Goal: Communication & Community: Answer question/provide support

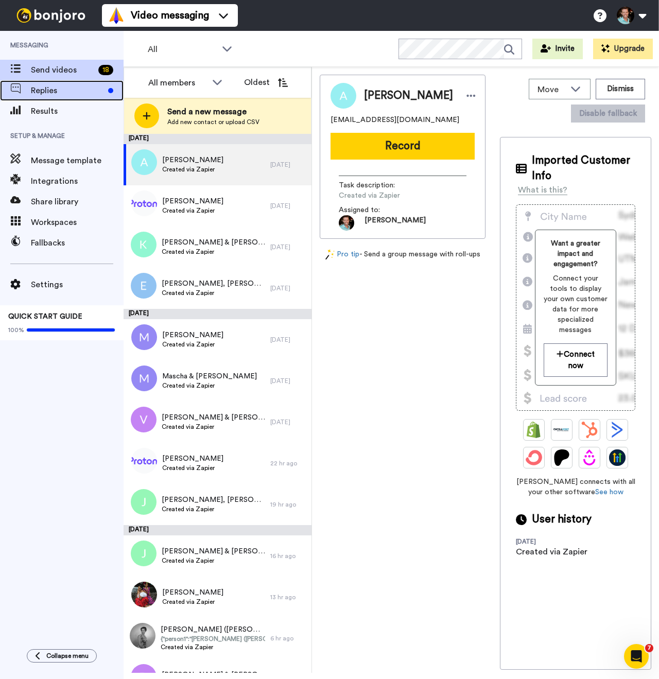
click at [61, 90] on span "Replies" at bounding box center [67, 90] width 73 height 12
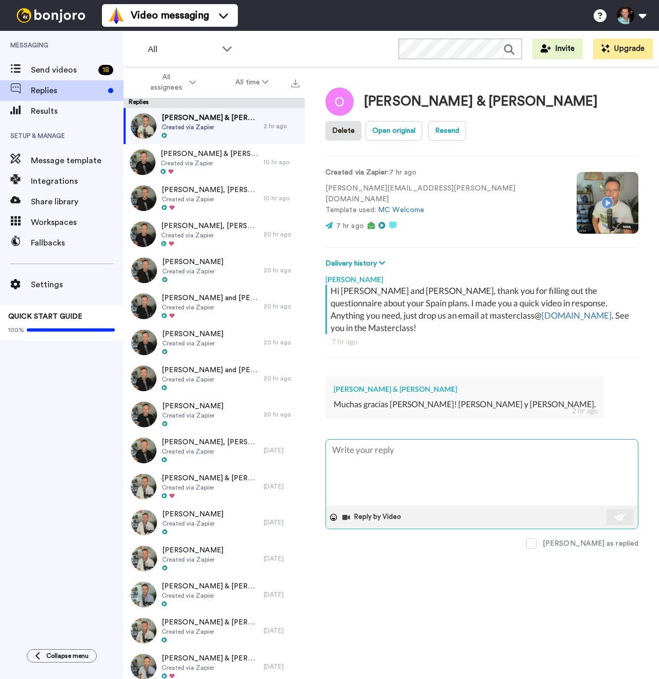
click at [395, 471] on textarea at bounding box center [482, 472] width 312 height 66
click at [536, 538] on span at bounding box center [531, 543] width 10 height 10
type textarea "x"
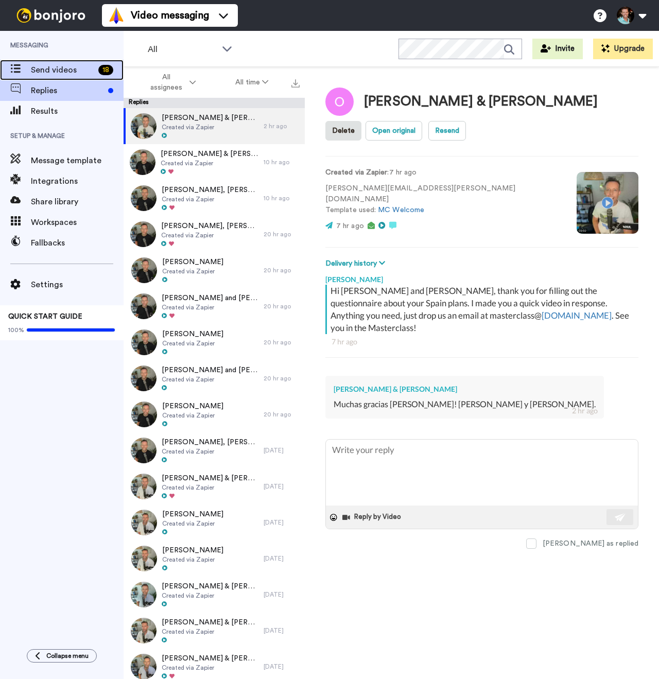
click at [63, 75] on span "Send videos" at bounding box center [62, 70] width 63 height 12
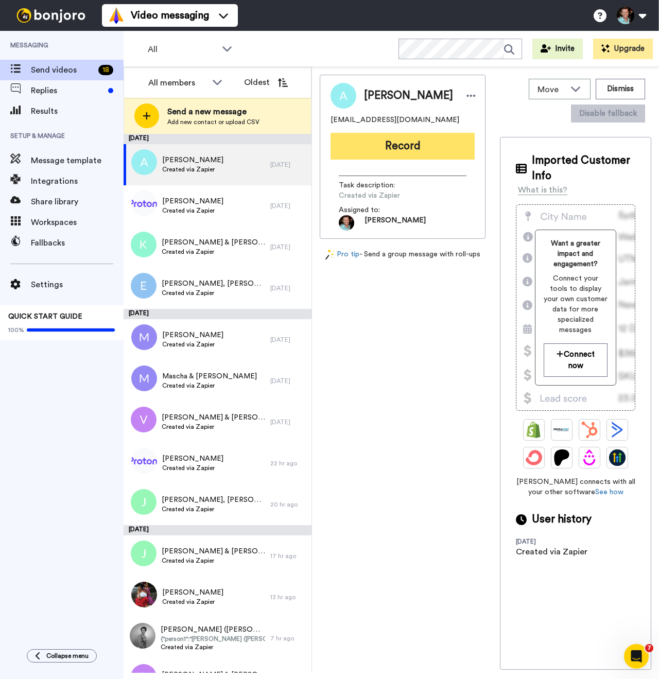
click at [396, 148] on button "Record" at bounding box center [402, 146] width 144 height 27
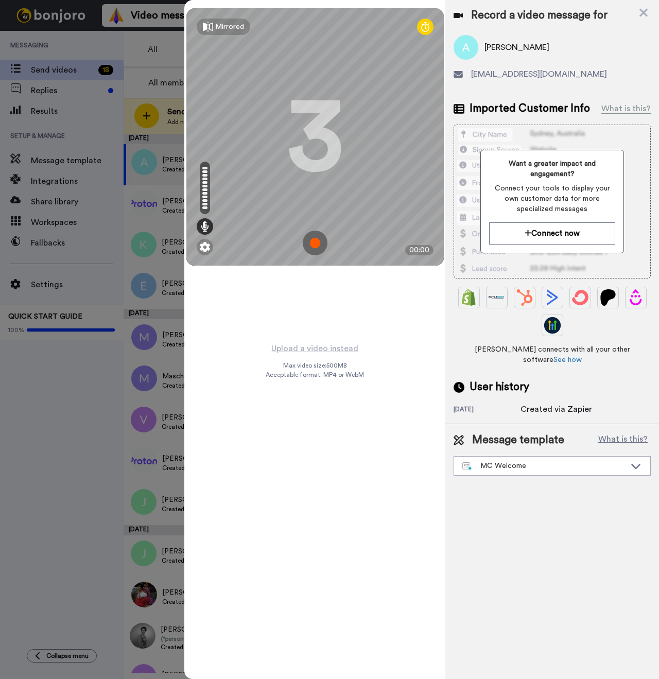
click at [317, 238] on img at bounding box center [315, 242] width 25 height 25
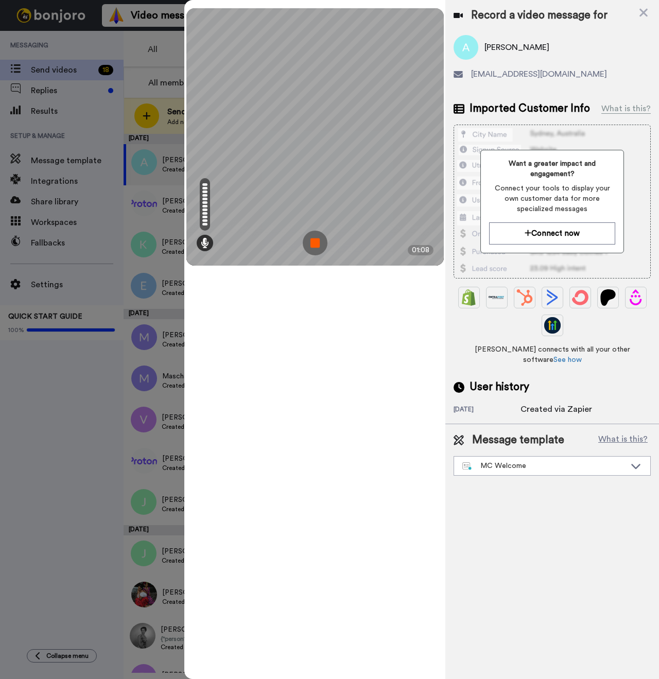
click at [317, 245] on img at bounding box center [315, 242] width 25 height 25
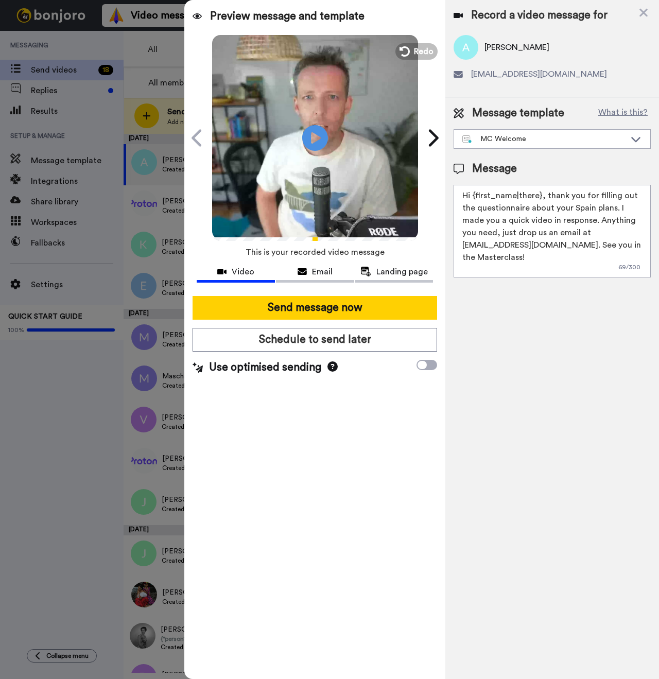
drag, startPoint x: 540, startPoint y: 194, endPoint x: 475, endPoint y: 196, distance: 64.3
click at [475, 196] on textarea "Hi {first_name|there}, thank you for filling out the questionnaire about your S…" at bounding box center [551, 231] width 197 height 93
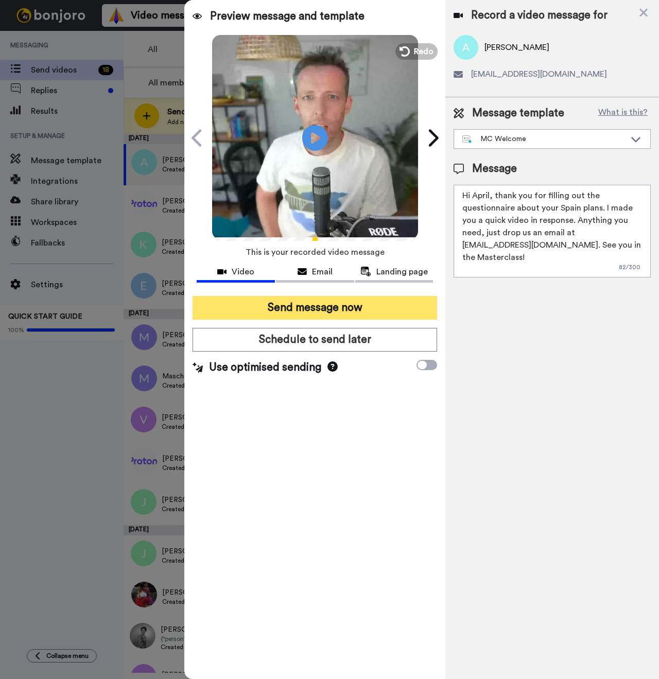
type textarea "Hi April, thank you for filling out the questionnaire about your Spain plans. I…"
click at [345, 309] on button "Send message now" at bounding box center [314, 308] width 244 height 24
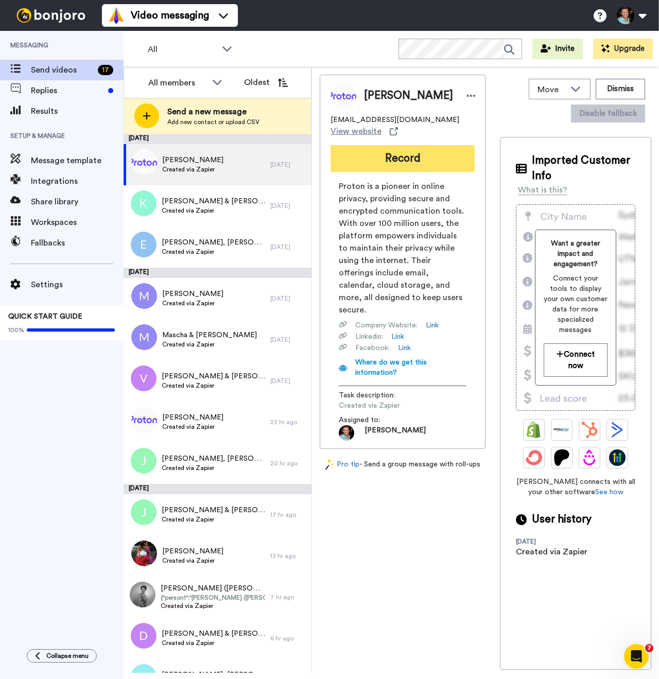
click at [411, 171] on button "Record" at bounding box center [402, 158] width 144 height 27
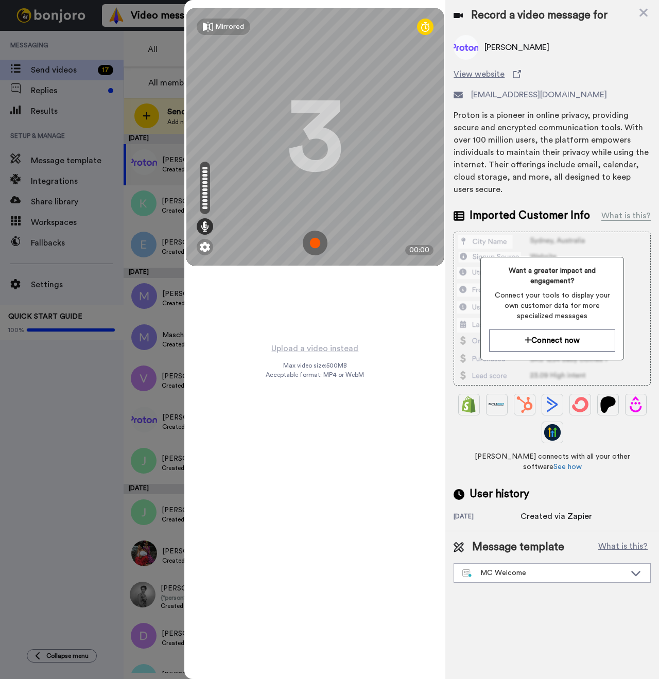
click at [310, 237] on img at bounding box center [315, 242] width 25 height 25
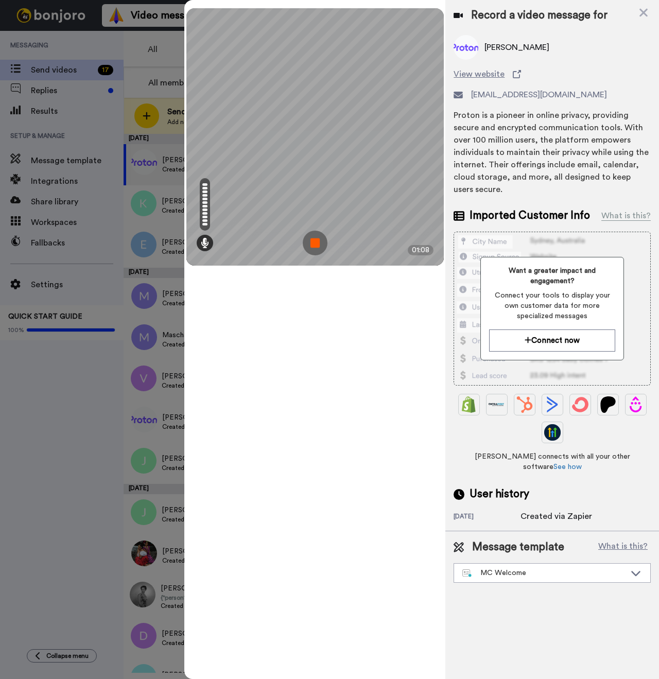
click at [313, 239] on img at bounding box center [315, 242] width 25 height 25
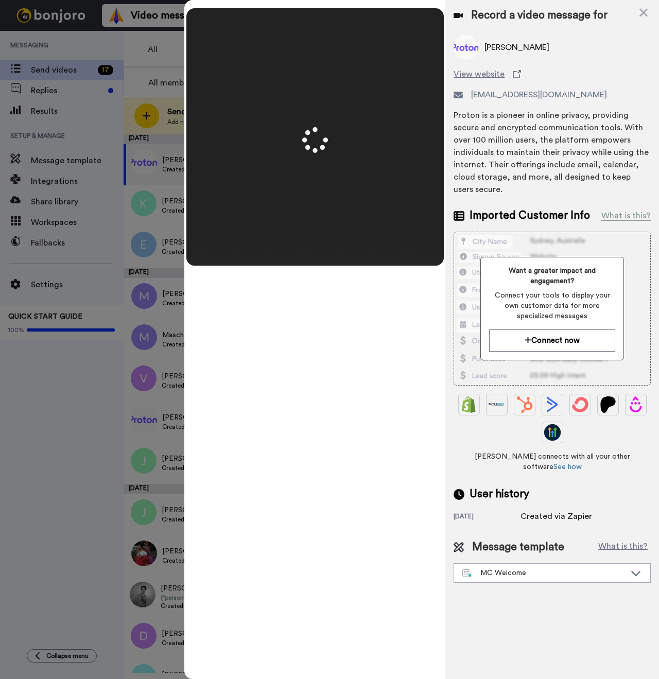
click at [498, 48] on span "Harriet Chenkin" at bounding box center [516, 47] width 65 height 12
copy span "Harriet"
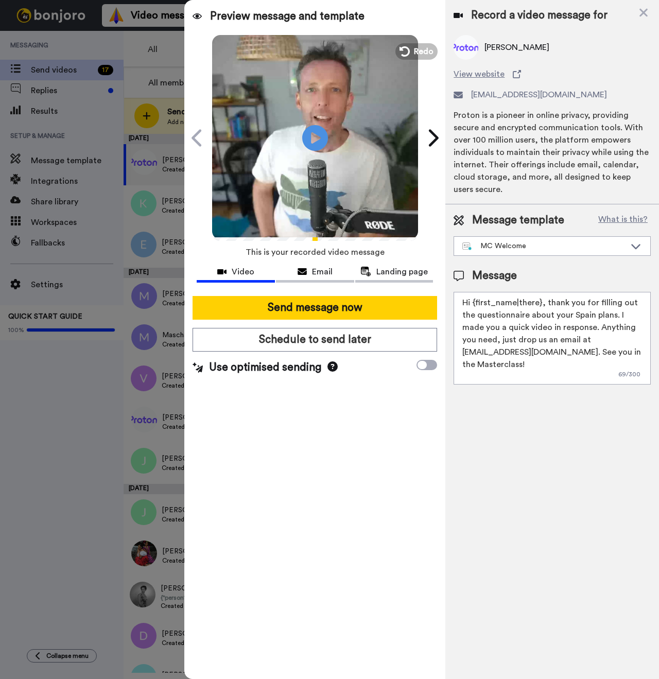
drag, startPoint x: 539, startPoint y: 290, endPoint x: 473, endPoint y: 293, distance: 66.4
click at [473, 293] on textarea "Hi {first_name|there}, thank you for filling out the questionnaire about your S…" at bounding box center [551, 338] width 197 height 93
paste textarea "Harriet"
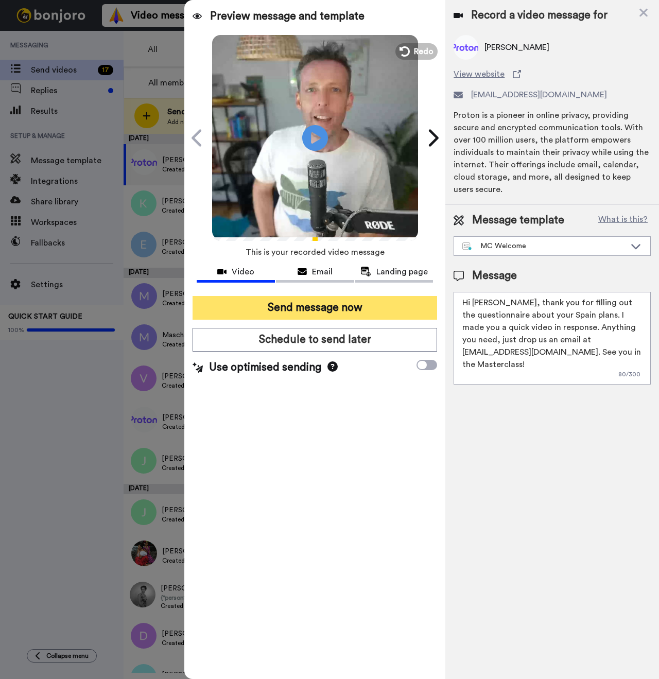
type textarea "Hi Harriet, thank you for filling out the questionnaire about your Spain plans.…"
click at [346, 314] on button "Send message now" at bounding box center [314, 308] width 244 height 24
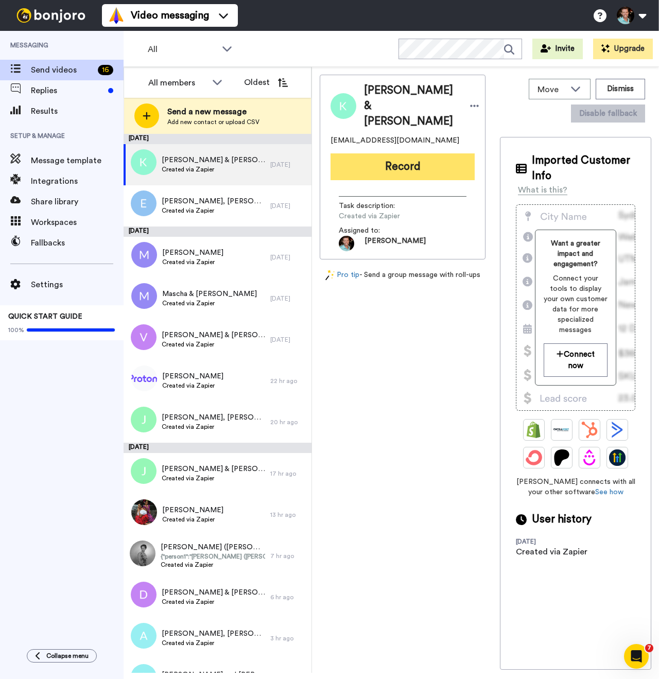
click at [392, 175] on button "Record" at bounding box center [402, 166] width 144 height 27
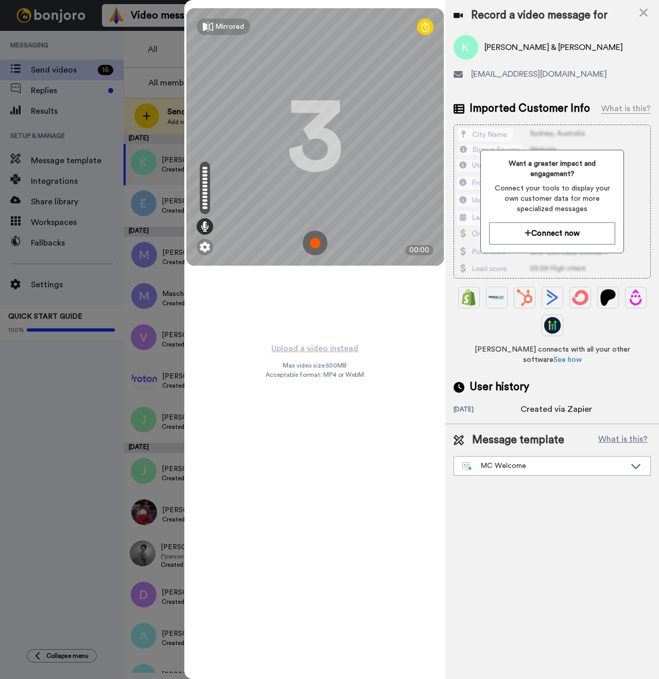
click at [315, 239] on img at bounding box center [315, 242] width 25 height 25
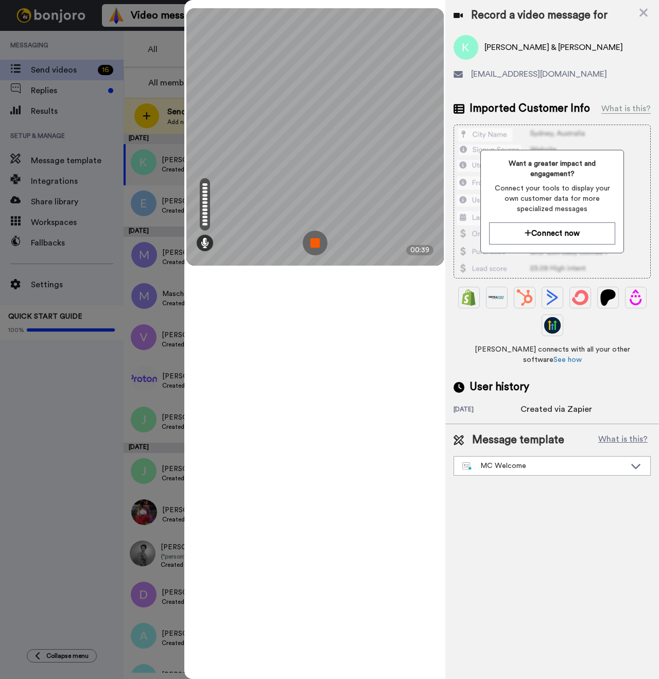
click at [314, 245] on img at bounding box center [315, 242] width 25 height 25
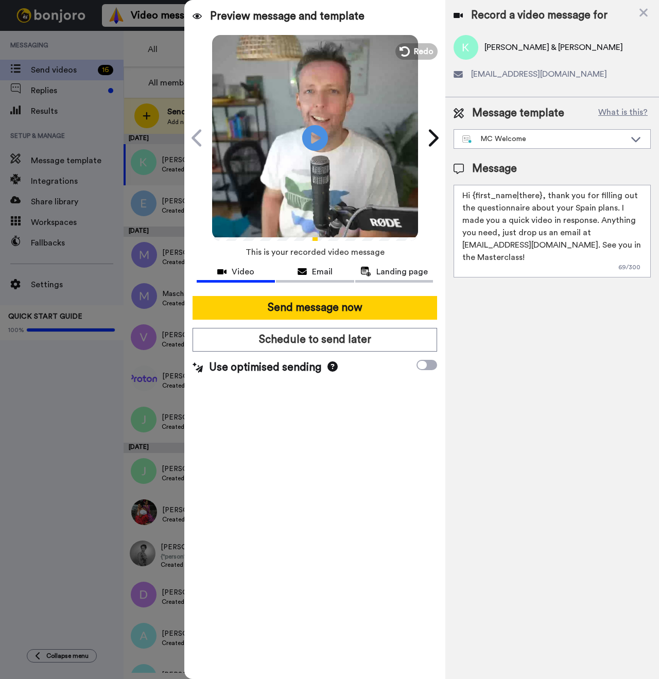
drag, startPoint x: 540, startPoint y: 197, endPoint x: 473, endPoint y: 198, distance: 66.4
click at [473, 198] on textarea "Hi {first_name|there}, thank you for filling out the questionnaire about your S…" at bounding box center [551, 231] width 197 height 93
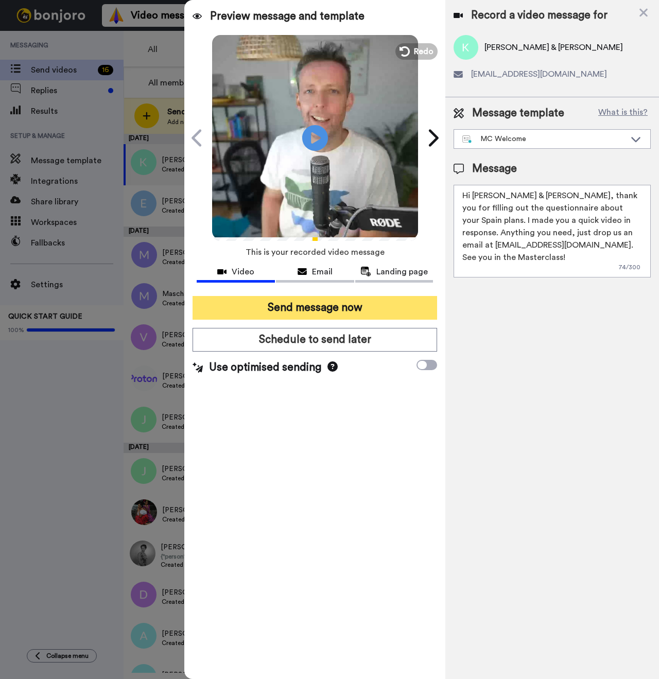
type textarea "Hi Kurt & Edward, thank you for filling out the questionnaire about your Spain …"
click at [333, 308] on button "Send message now" at bounding box center [314, 308] width 244 height 24
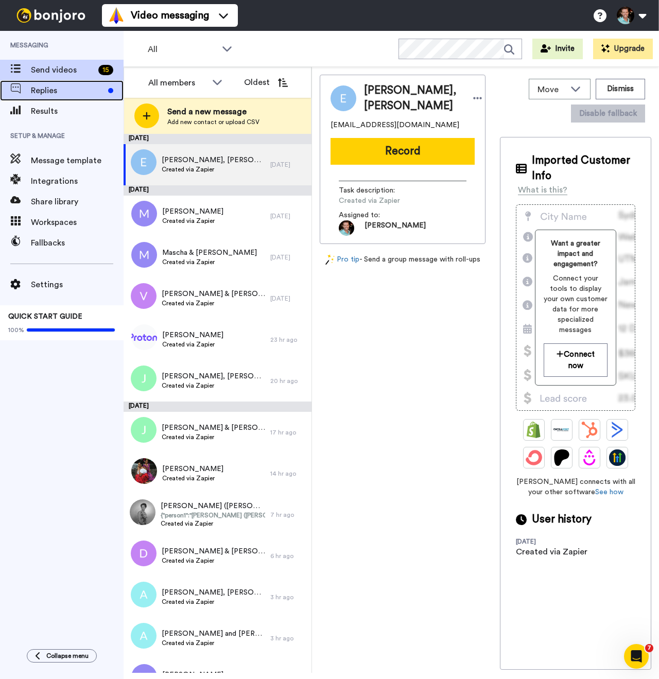
click at [77, 95] on span "Replies" at bounding box center [67, 90] width 73 height 12
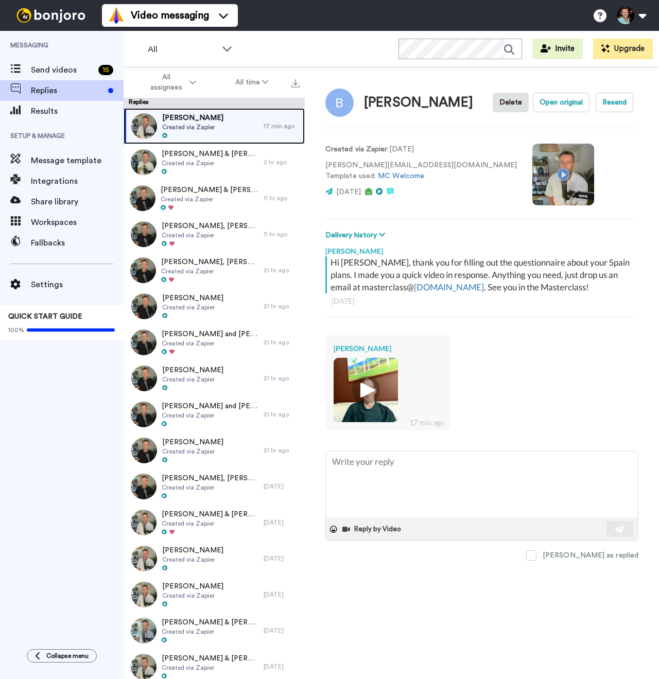
click at [200, 126] on span "Created via Zapier" at bounding box center [192, 127] width 61 height 8
click at [369, 404] on img at bounding box center [365, 390] width 28 height 28
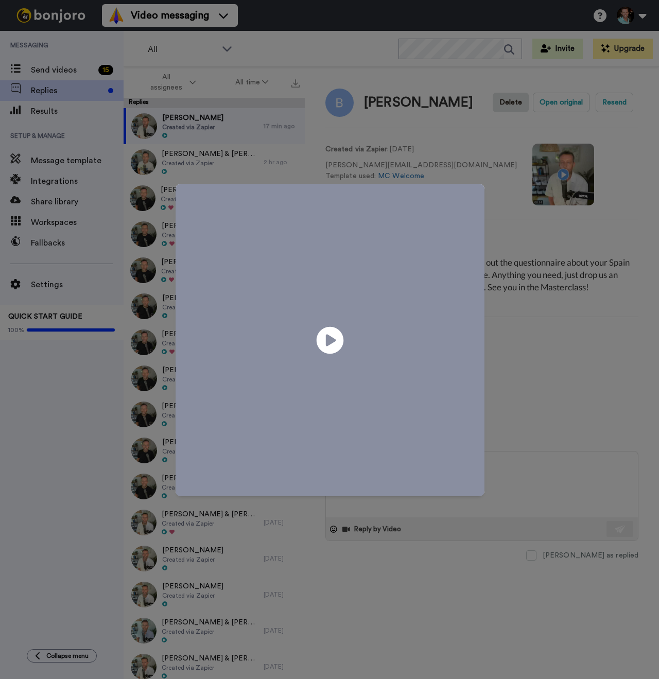
click at [335, 336] on icon at bounding box center [329, 339] width 27 height 27
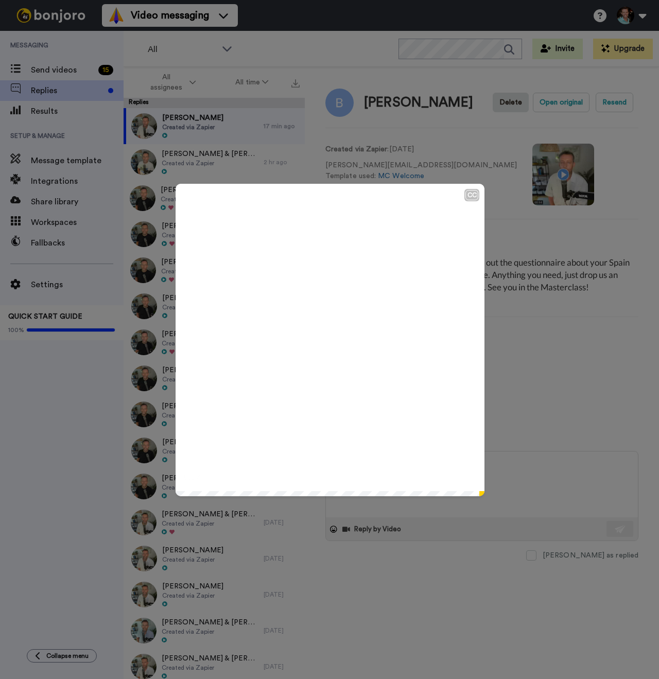
click at [519, 503] on div "CC Play/Pause 0:37 / 0:37" at bounding box center [329, 339] width 659 height 679
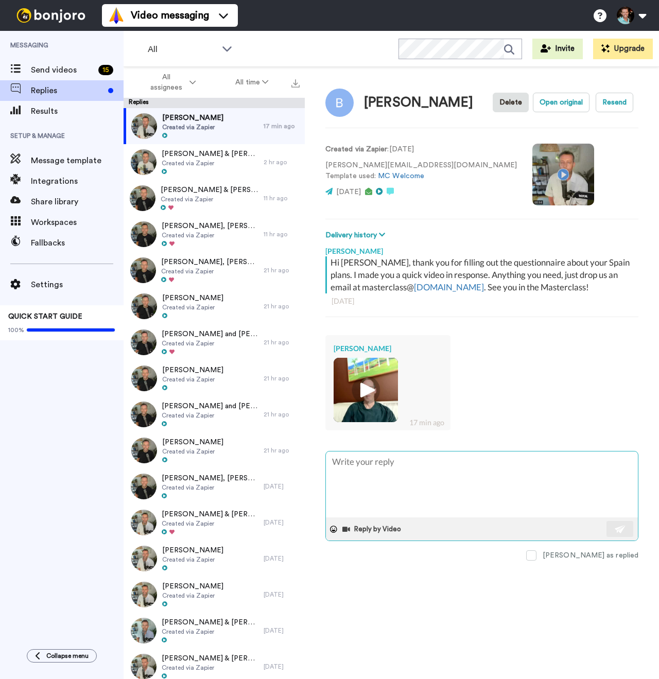
click at [454, 510] on textarea at bounding box center [482, 484] width 312 height 66
type textarea "x"
type textarea "T"
type textarea "x"
type textarea "Th"
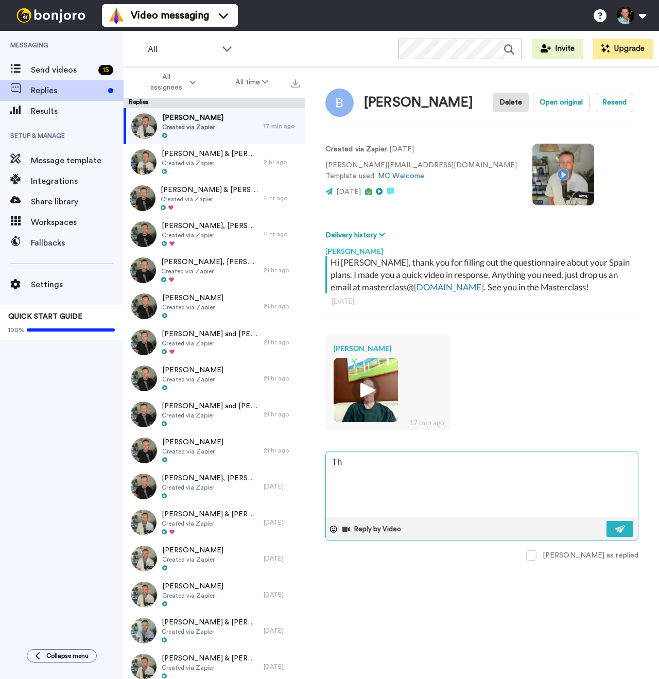
type textarea "x"
type textarea "Than"
type textarea "x"
type textarea "Thank"
type textarea "x"
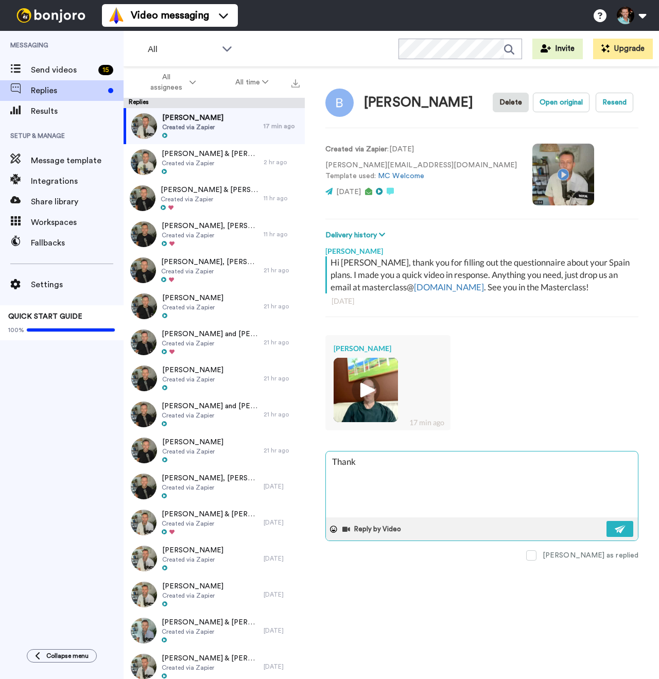
type textarea "Thank"
type textarea "x"
type textarea "Thank y"
type textarea "x"
type textarea "Thank you"
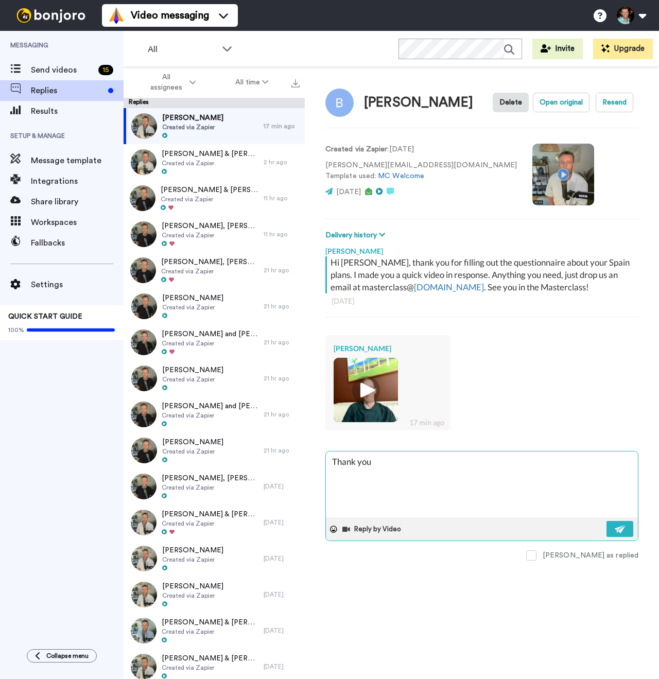
type textarea "x"
type textarea "Thank you"
type textarea "x"
type textarea "Thank you B"
type textarea "x"
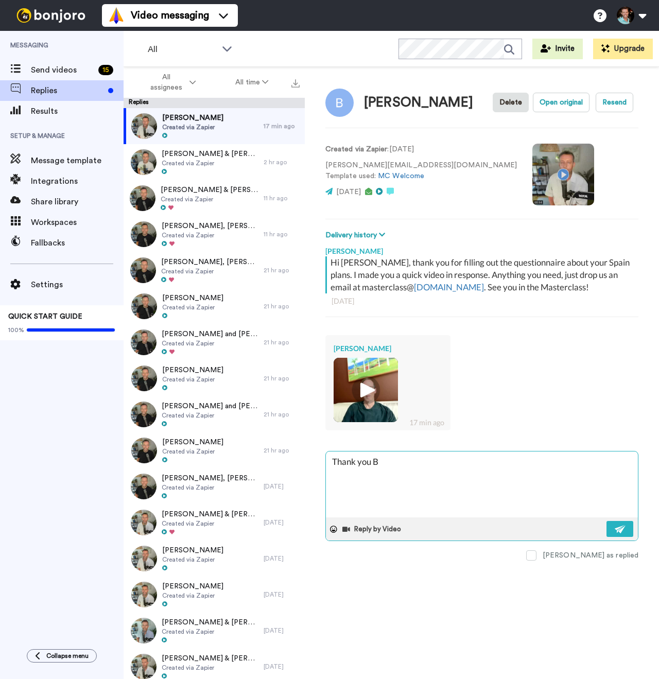
type textarea "Thank you Br"
type textarea "x"
type textarea "Thank you Bru"
type textarea "x"
type textarea "Thank you Bruc"
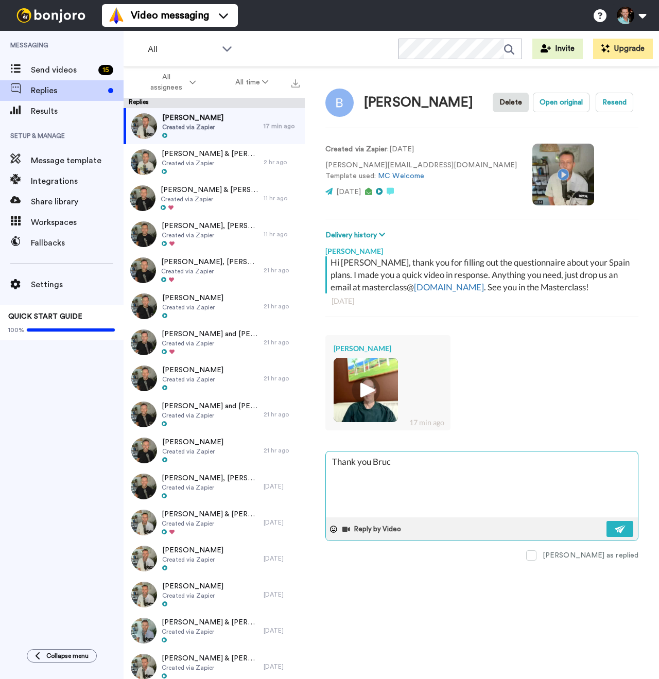
type textarea "x"
type textarea "Thank you Bruce"
type textarea "x"
type textarea "Thank you Bruce!"
type textarea "x"
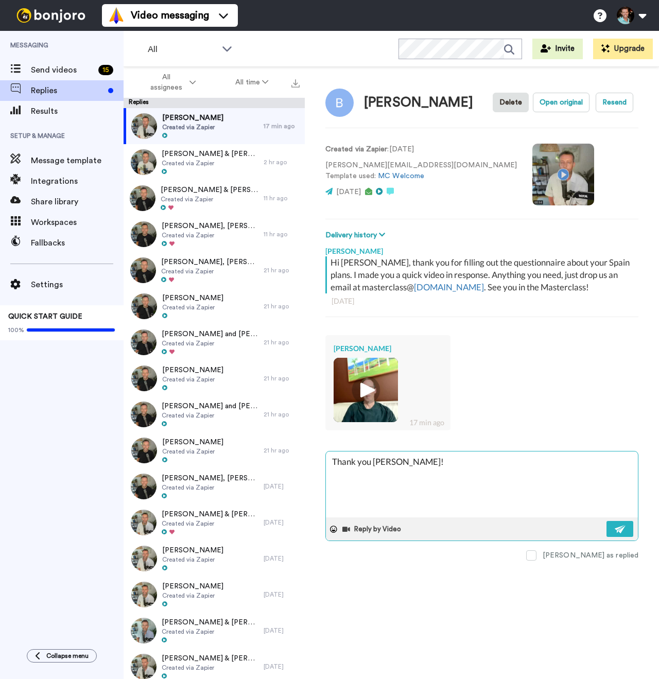
type textarea "Thank you Bruce!"
type textarea "x"
type textarea "Thank you Bruce! I"
type textarea "x"
type textarea "Thank you Bruce! I l"
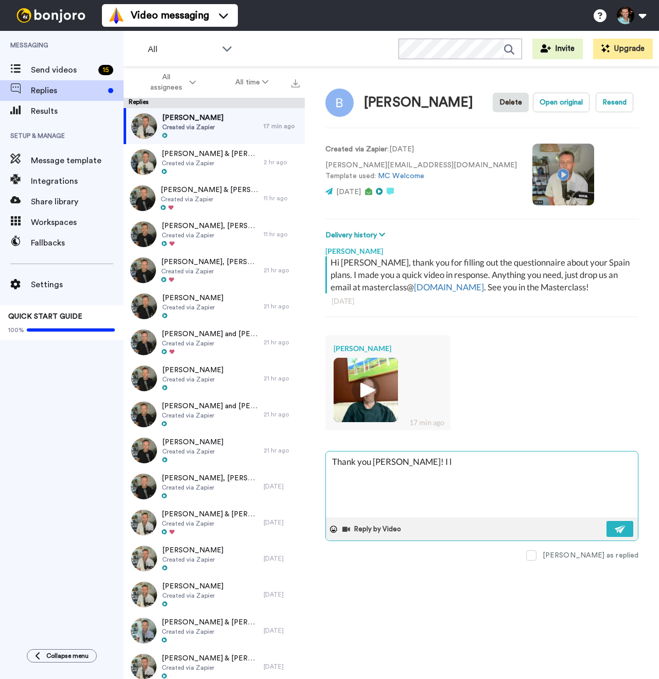
type textarea "x"
type textarea "Thank you Bruce! I lo"
type textarea "x"
type textarea "Thank you Bruce! I lov"
type textarea "x"
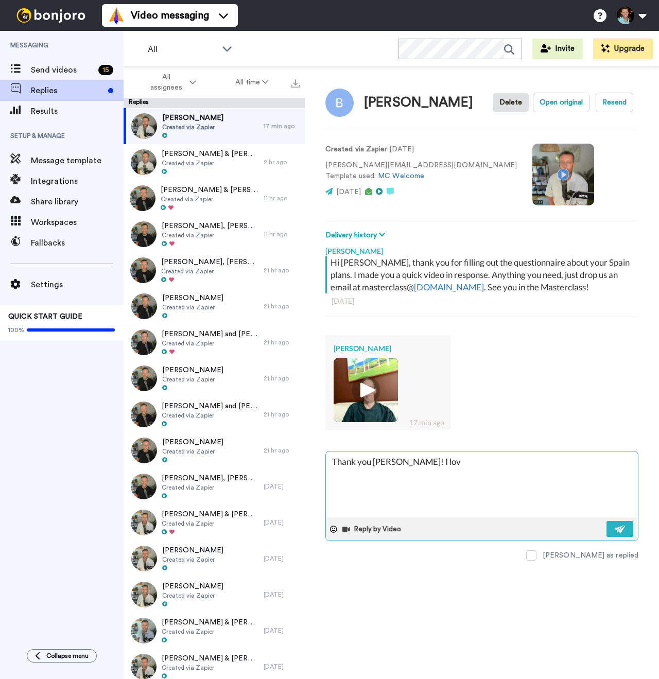
type textarea "Thank you Bruce! I love"
type textarea "x"
type textarea "Thank you Bruce! I love"
type textarea "x"
type textarea "Thank you Bruce! I love a"
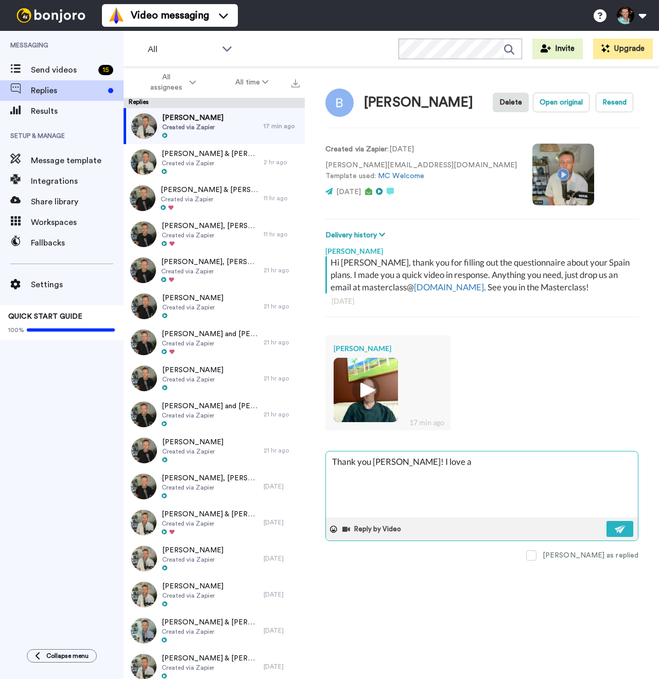
type textarea "x"
type textarea "Thank you Bruce! I love a"
type textarea "x"
type textarea "Thank you Bruce! I love a go"
type textarea "x"
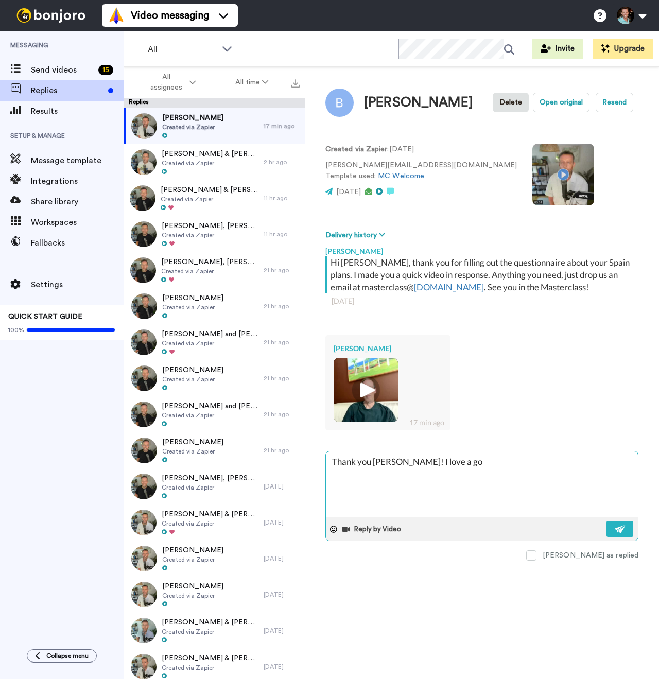
type textarea "Thank you Bruce! I love a goo"
type textarea "x"
type textarea "Thank you Bruce! I love a good"
type textarea "x"
type textarea "Thank you Bruce! I love a good"
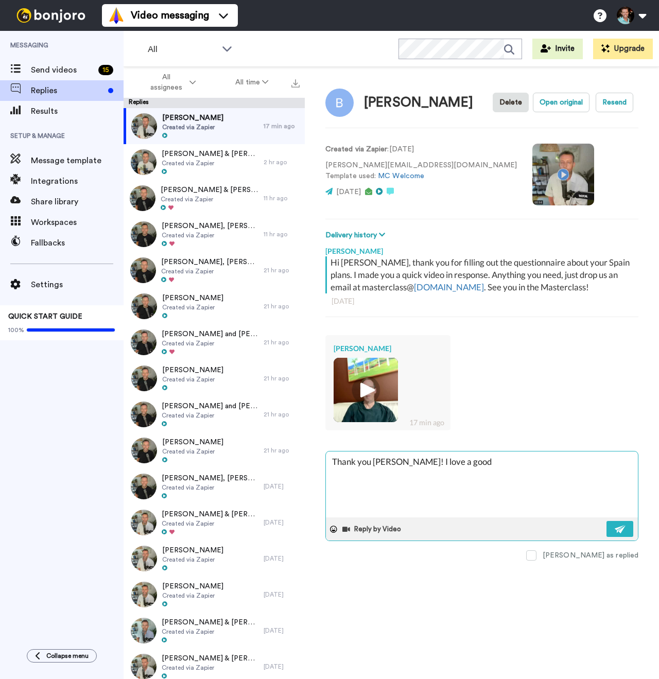
type textarea "x"
type textarea "Thank you Bruce! I love a good B"
type textarea "x"
type textarea "Thank you Bruce! I love a good Bue"
type textarea "x"
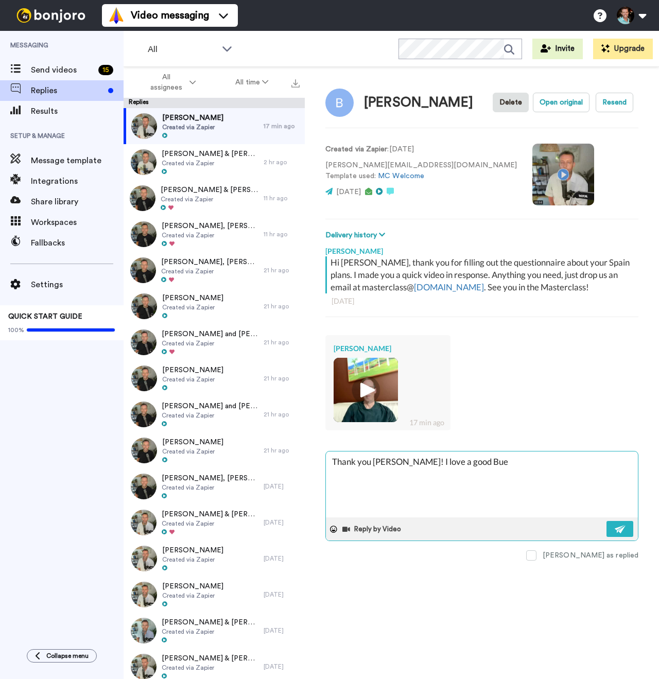
type textarea "Thank you Bruce! I love a good Buel"
type textarea "x"
type textarea "Thank you Bruce! I love a good Buelle"
type textarea "x"
type textarea "Thank you Bruce! I love a good Bueller"
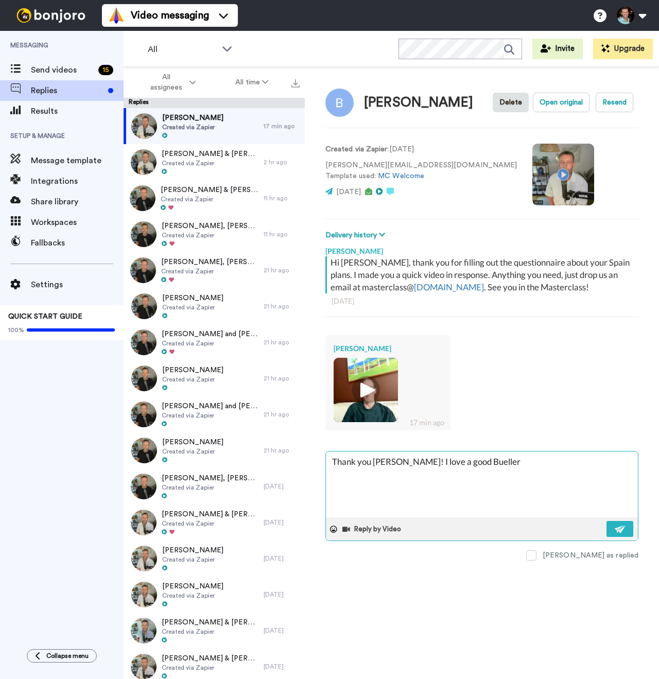
type textarea "x"
type textarea "Thank you Bruce! I love a good Bueller"
type textarea "x"
type textarea "Thank you Bruce! I love a good Bueller re"
type textarea "x"
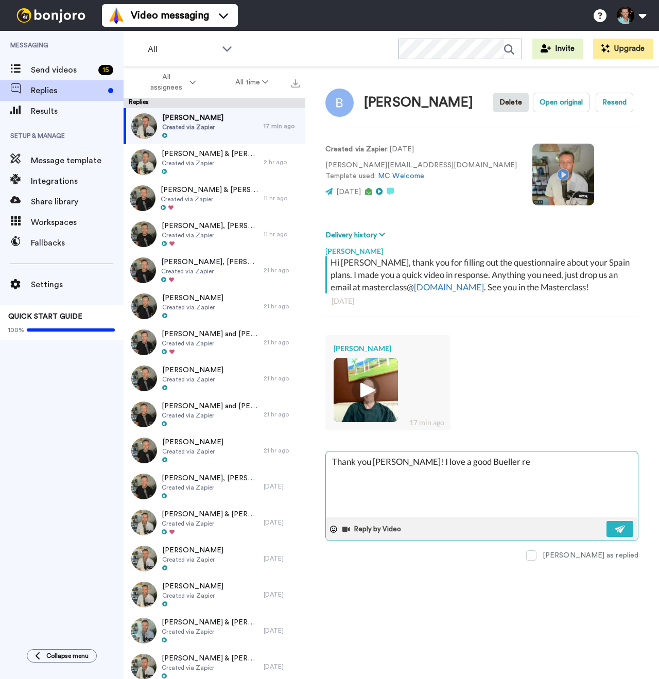
type textarea "Thank you Bruce! I love a good Bueller ref"
type textarea "x"
type textarea "Thank you Bruce! I love a good Bueller refe"
type textarea "x"
type textarea "Thank you Bruce! I love a good Bueller refer"
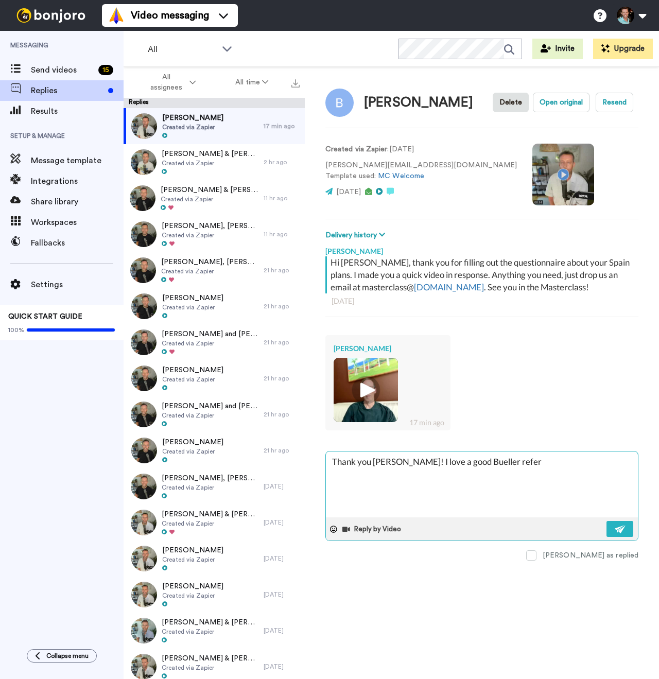
type textarea "x"
type textarea "Thank you Bruce! I love a good Bueller referen"
type textarea "x"
type textarea "Thank you Bruce! I love a good Bueller referenc"
type textarea "x"
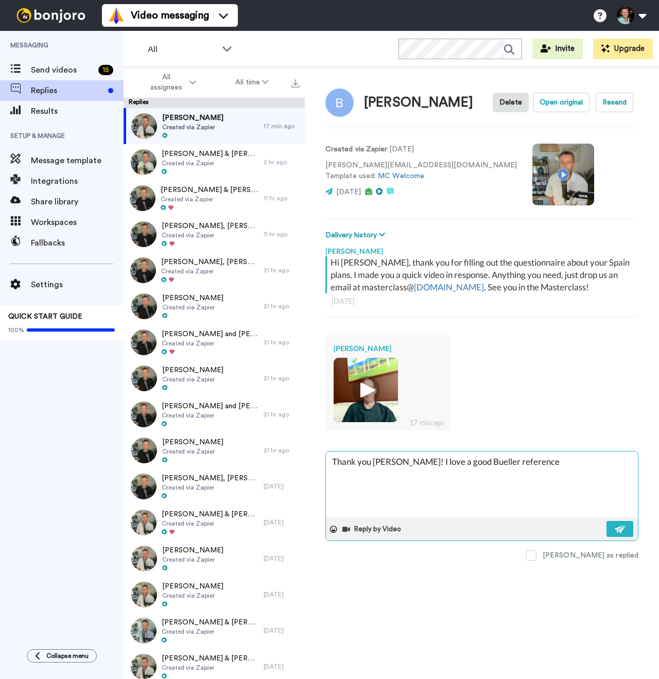
type textarea "Thank you Bruce! I love a good Bueller reference."
type textarea "x"
type textarea "Thank you Bruce! I love a good Bueller reference."
type textarea "x"
type textarea "Thank you Bruce! I love a good Bueller reference. A"
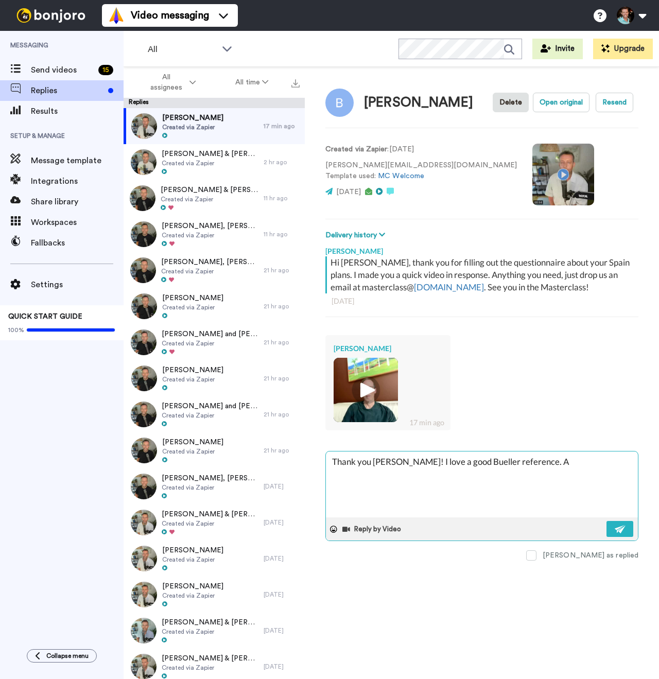
type textarea "x"
type textarea "Thank you Bruce! I love a good Bueller reference. And"
type textarea "x"
type textarea "Thank you Bruce! I love a good Bueller reference. And"
type textarea "x"
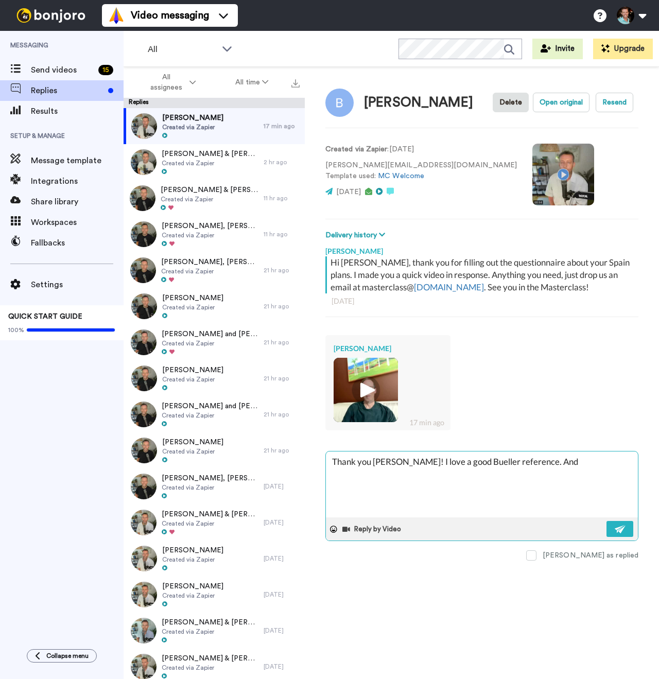
type textarea "Thank you Bruce! I love a good Bueller reference. And y"
type textarea "x"
type textarea "Thank you Bruce! I love a good Bueller reference. And you"
type textarea "x"
type textarea "Thank you Bruce! I love a good Bueller reference. And you're"
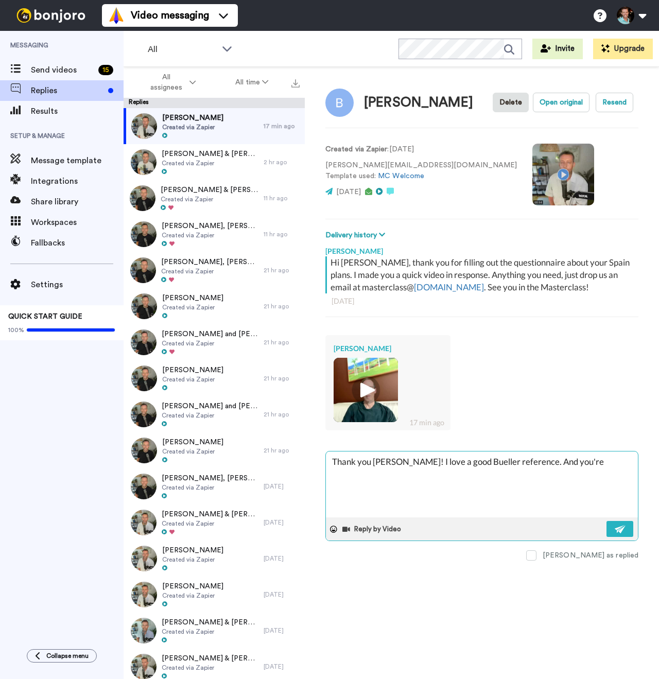
type textarea "x"
type textarea "Thank you Bruce! I love a good Bueller reference. And you're"
type textarea "x"
type textarea "Thank you Bruce! I love a good Bueller reference. And you're 10"
type textarea "x"
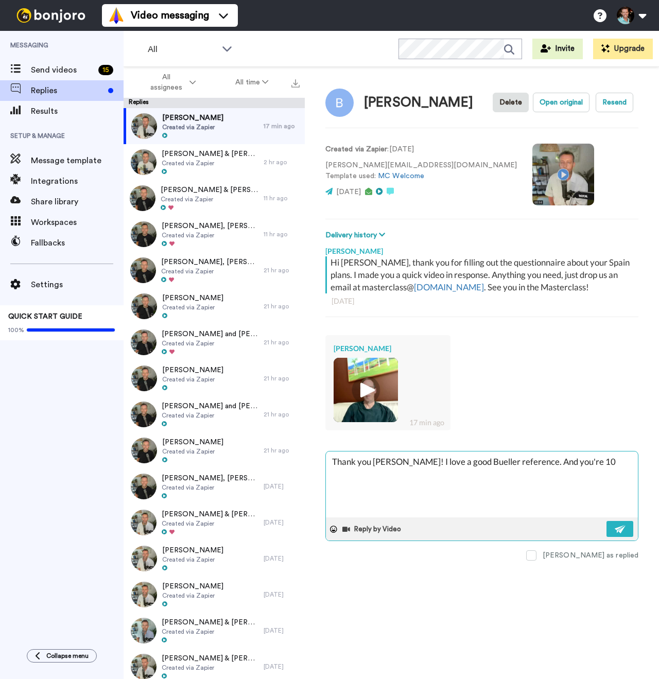
type textarea "Thank you Bruce! I love a good Bueller reference. And you're 100"
type textarea "x"
type textarea "Thank you Bruce! I love a good Bueller reference. And you're 100%"
type textarea "x"
type textarea "Thank you Bruce! I love a good Bueller reference. And you're 100% r"
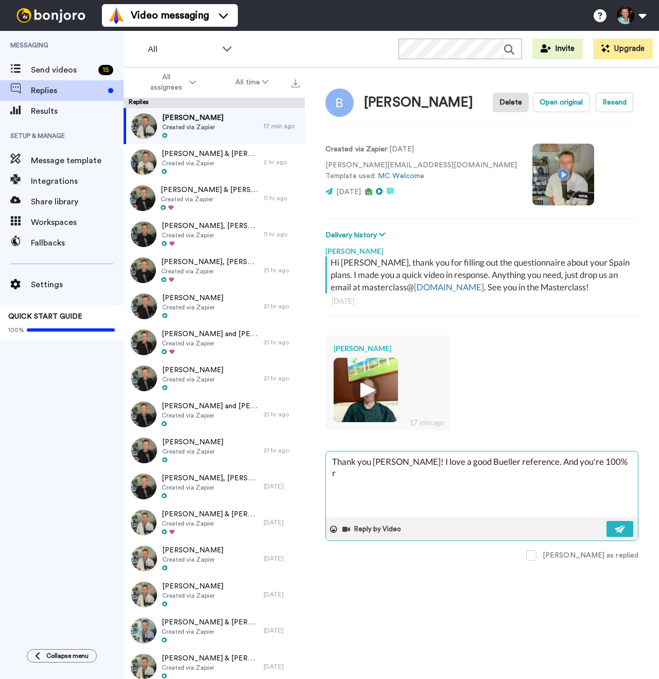
type textarea "x"
type textarea "Thank you Bruce! I love a good Bueller reference. And you're 100% rt"
type textarea "x"
type textarea "Thank you Bruce! I love a good Bueller reference. And you're 100% rtig"
type textarea "x"
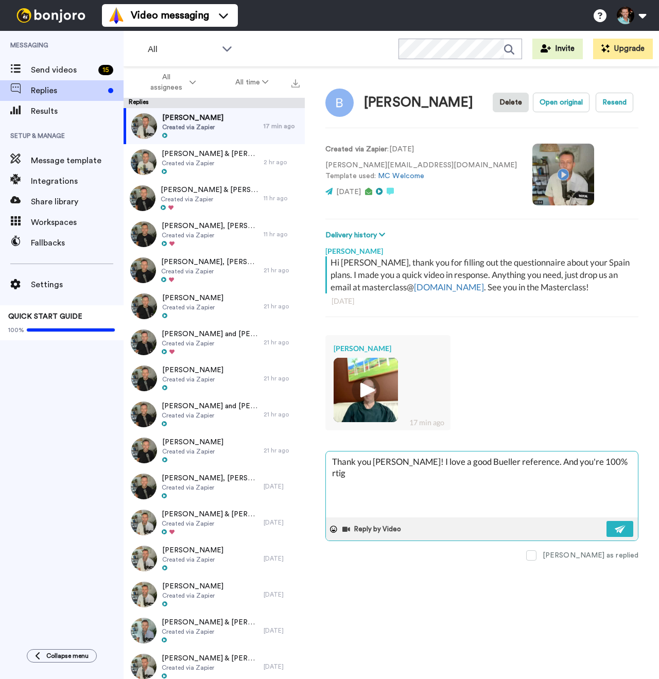
type textarea "Thank you Bruce! I love a good Bueller reference. And you're 100% rti"
type textarea "x"
type textarea "Thank you Bruce! I love a good Bueller reference. And you're 100% rt"
type textarea "x"
type textarea "Thank you Bruce! I love a good Bueller reference. And you're 100% r"
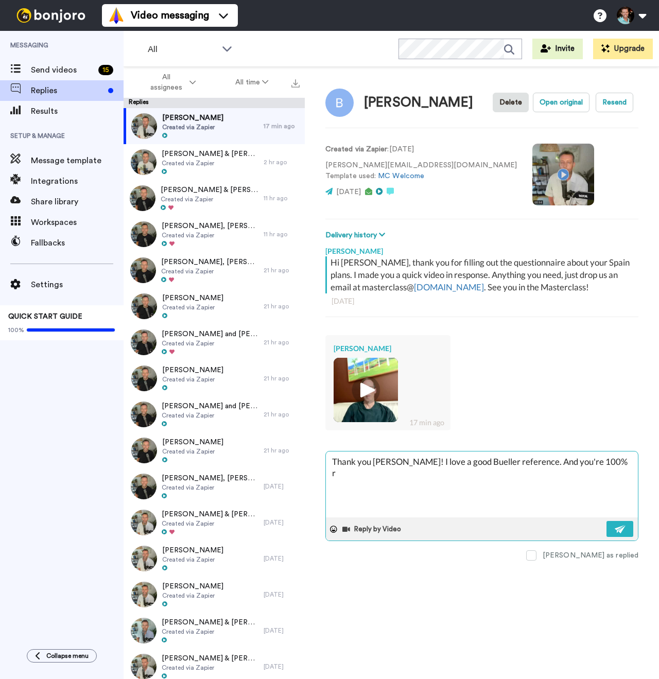
type textarea "x"
type textarea "Thank you Bruce! I love a good Bueller reference. And you're 100% rig"
type textarea "x"
type textarea "Thank you Bruce! I love a good Bueller reference. And you're 100% righ"
type textarea "x"
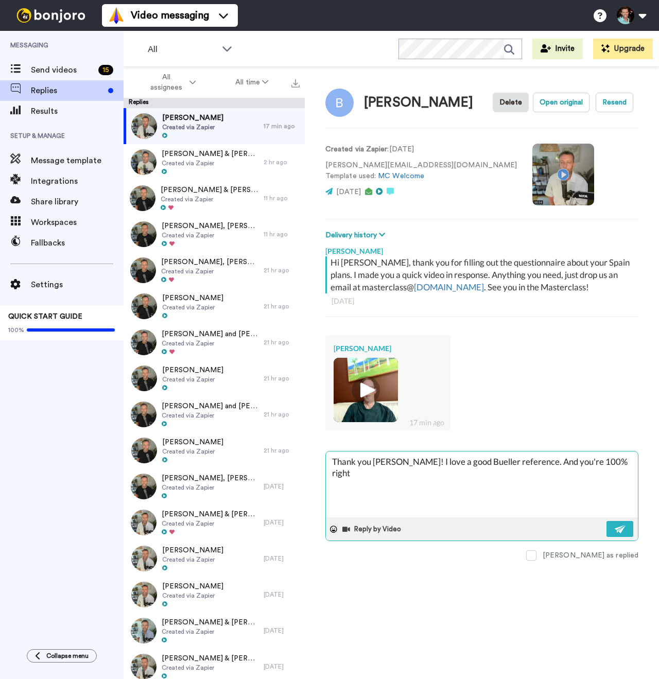
type textarea "Thank you Bruce! I love a good Bueller reference. And you're 100% right"
type textarea "x"
type textarea "Thank you Bruce! I love a good Bueller reference. And you're 100% right t"
type textarea "x"
type textarea "Thank you Bruce! I love a good Bueller reference. And you're 100% right th"
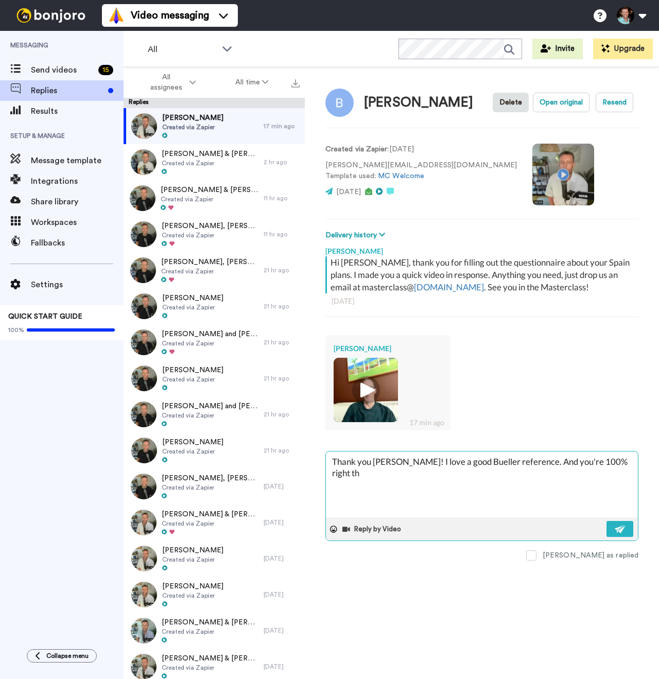
type textarea "x"
type textarea "Thank you Bruce! I love a good Bueller reference. And you're 100% right tha"
type textarea "x"
type textarea "Thank you Bruce! I love a good Bueller reference. And you're 100% right that"
type textarea "x"
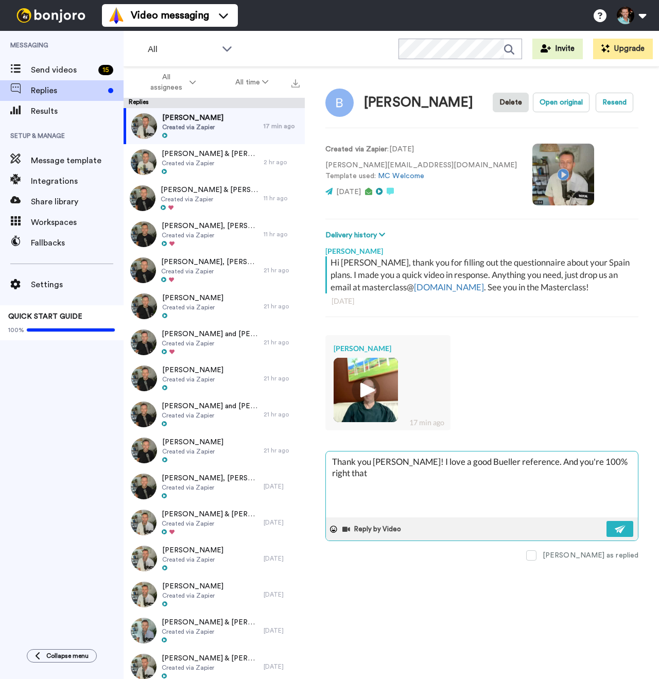
type textarea "Thank you Bruce! I love a good Bueller reference. And you're 100% right that t"
type textarea "x"
type textarea "Thank you Bruce! I love a good Bueller reference. And you're 100% right that the"
type textarea "x"
type textarea "Thank you Bruce! I love a good Bueller reference. And you're 100% right that the"
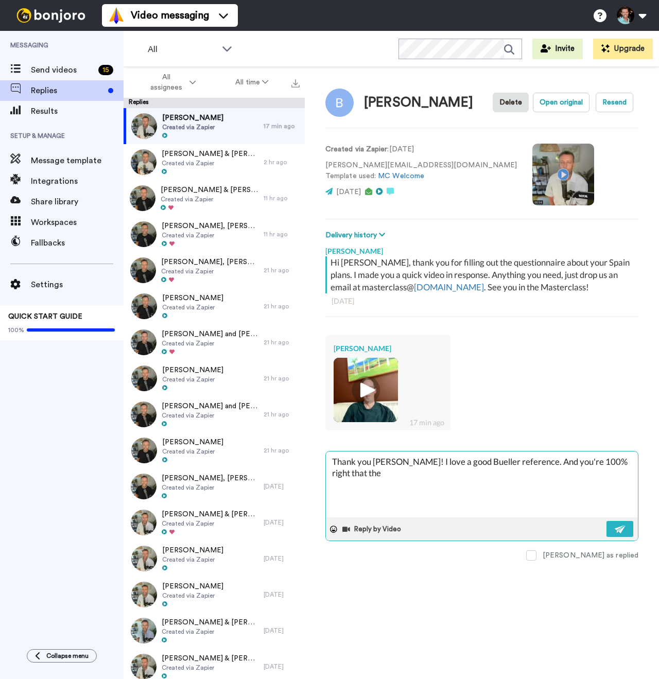
type textarea "x"
type textarea "Thank you Bruce! I love a good Bueller reference. And you're 100% right that th…"
type textarea "x"
type textarea "Thank you Bruce! I love a good Bueller reference. And you're 100% right that th…"
type textarea "x"
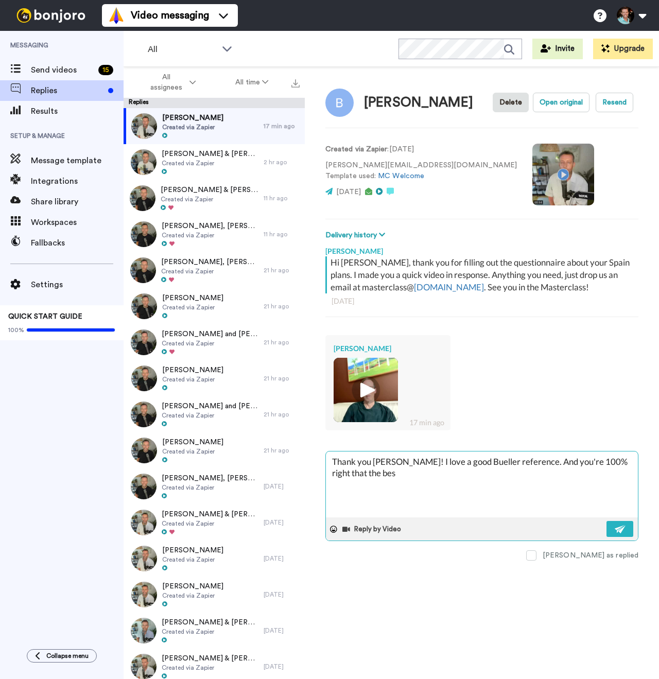
type textarea "Thank you Bruce! I love a good Bueller reference. And you're 100% right that th…"
type textarea "x"
type textarea "Thank you Bruce! I love a good Bueller reference. And you're 100% right that th…"
type textarea "x"
type textarea "Thank you Bruce! I love a good Bueller reference. And you're 100% right that th…"
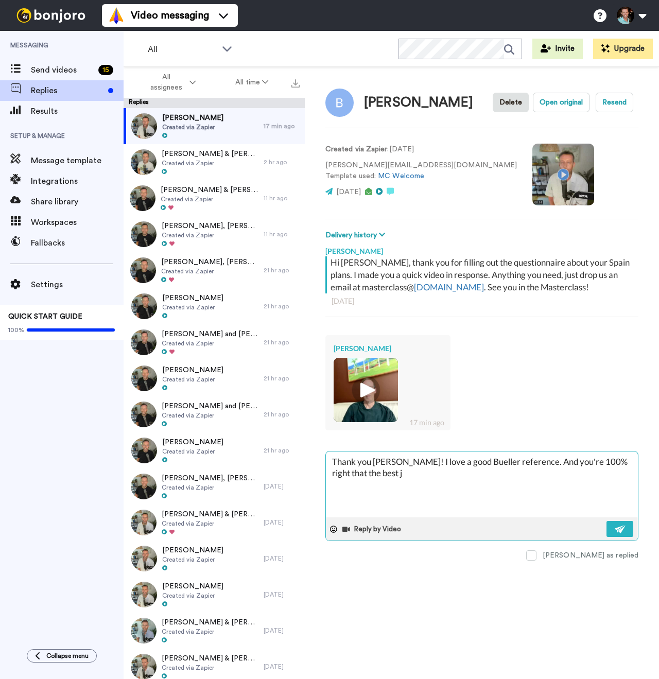
type textarea "x"
type textarea "Thank you Bruce! I love a good Bueller reference. And you're 100% right that th…"
type textarea "x"
type textarea "Thank you Bruce! I love a good Bueller reference. And you're 100% right that th…"
type textarea "x"
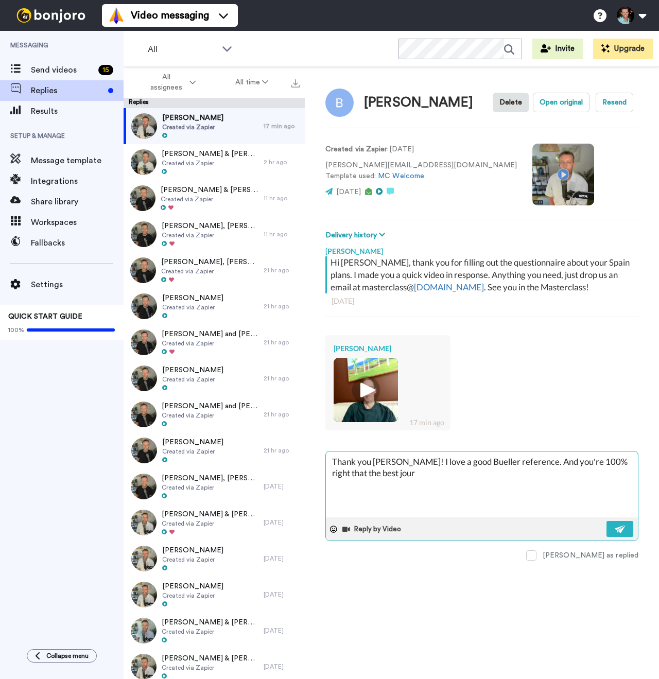
type textarea "Thank you Bruce! I love a good Bueller reference. And you're 100% right that th…"
type textarea "x"
type textarea "Thank you Bruce! I love a good Bueller reference. And you're 100% right that th…"
type textarea "x"
type textarea "Thank you Bruce! I love a good Bueller reference. And you're 100% right that th…"
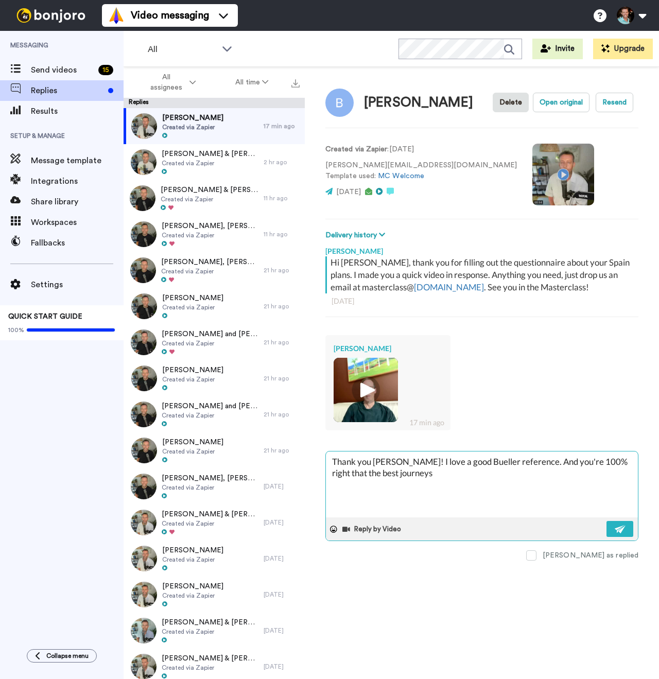
type textarea "x"
type textarea "Thank you Bruce! I love a good Bueller reference. And you're 100% right that th…"
type textarea "x"
type textarea "Thank you Bruce! I love a good Bueller reference. And you're 100% right that th…"
type textarea "x"
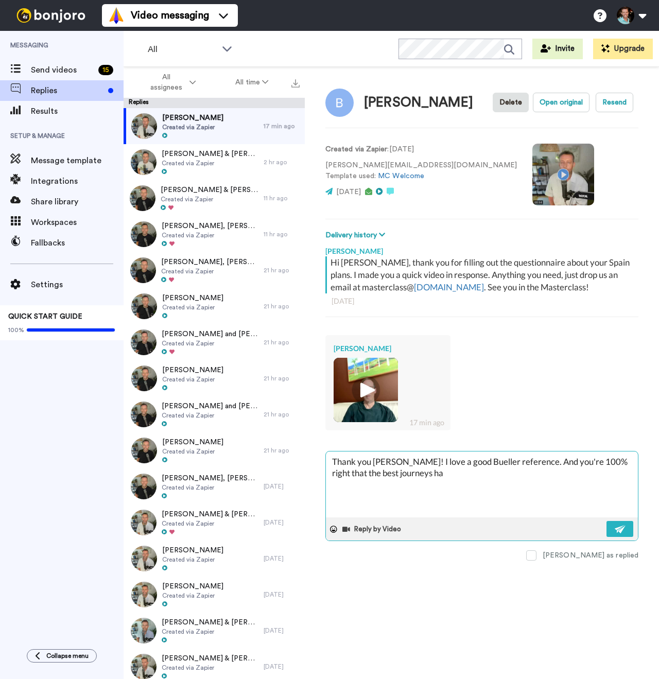
type textarea "Thank you Bruce! I love a good Bueller reference. And you're 100% right that th…"
type textarea "x"
type textarea "Thank you Bruce! I love a good Bueller reference. And you're 100% right that th…"
type textarea "x"
type textarea "Thank you Bruce! I love a good Bueller reference. And you're 100% right that th…"
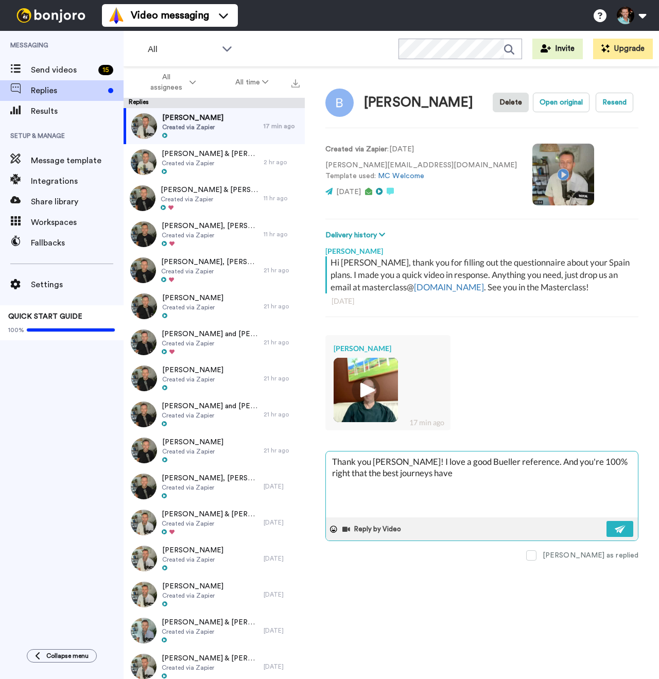
type textarea "x"
type textarea "Thank you Bruce! I love a good Bueller reference. And you're 100% right that th…"
type textarea "x"
type textarea "Thank you Bruce! I love a good Bueller reference. And you're 100% right that th…"
type textarea "x"
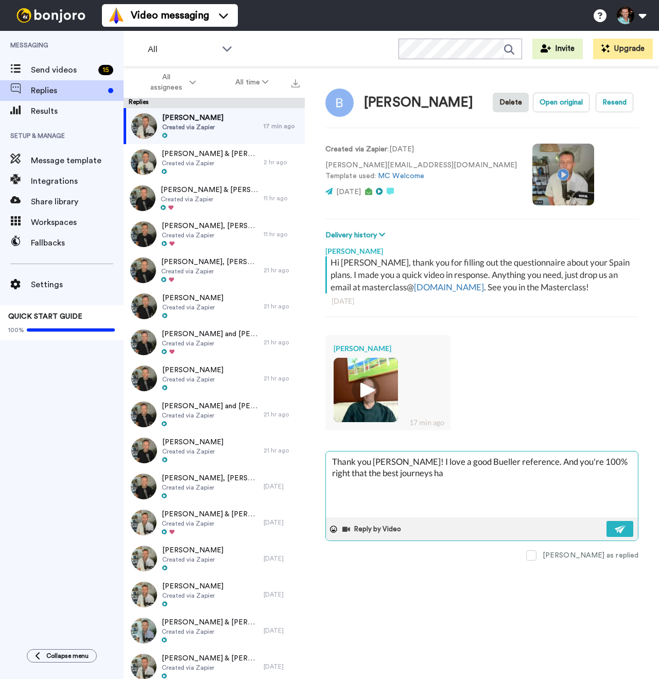
type textarea "Thank you Bruce! I love a good Bueller reference. And you're 100% right that th…"
type textarea "x"
type textarea "Thank you Bruce! I love a good Bueller reference. And you're 100% right that th…"
type textarea "x"
type textarea "Thank you Bruce! I love a good Bueller reference. And you're 100% right that th…"
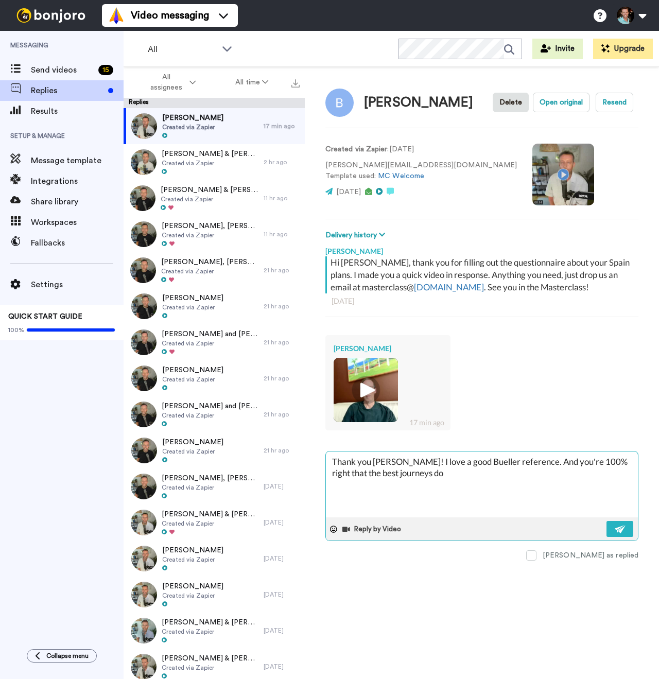
type textarea "x"
type textarea "Thank you Bruce! I love a good Bueller reference. And you're 100% right that th…"
type textarea "x"
type textarea "Thank you Bruce! I love a good Bueller reference. And you're 100% right that th…"
type textarea "x"
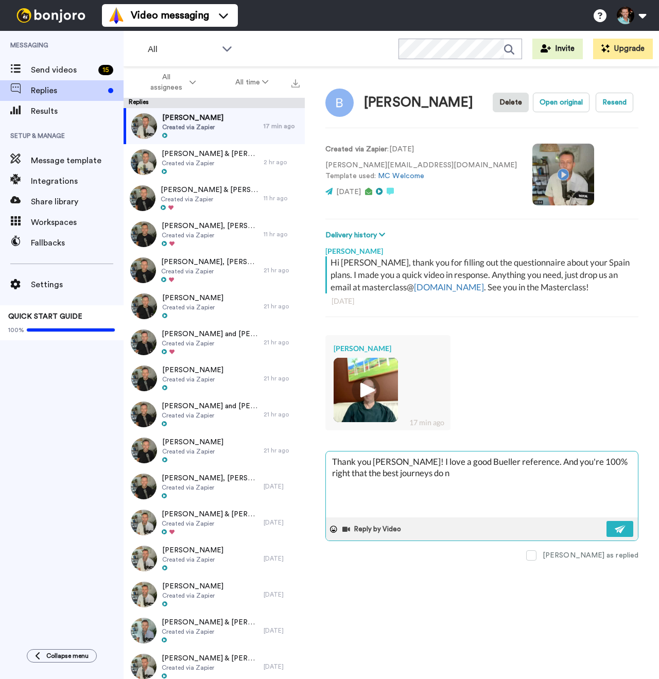
type textarea "Thank you Bruce! I love a good Bueller reference. And you're 100% right that th…"
type textarea "x"
type textarea "Thank you Bruce! I love a good Bueller reference. And you're 100% right that th…"
type textarea "x"
type textarea "Thank you Bruce! I love a good Bueller reference. And you're 100% right that th…"
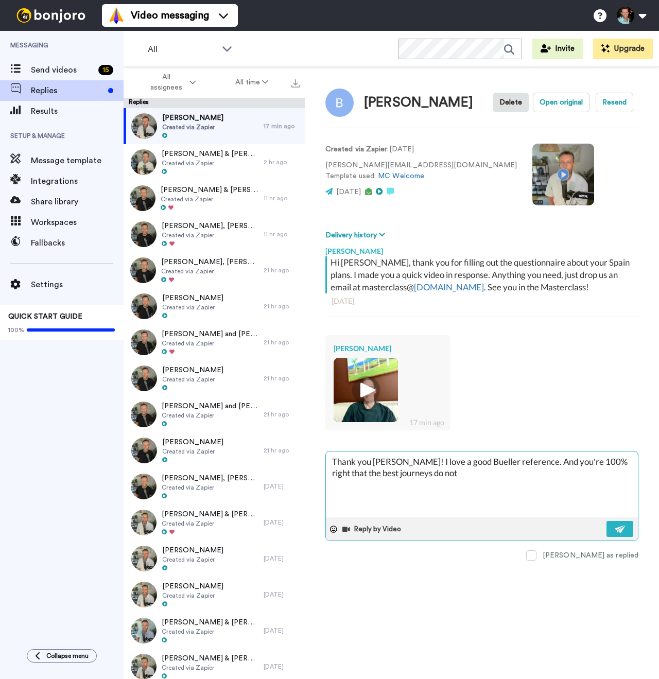
type textarea "x"
type textarea "Thank you Bruce! I love a good Bueller reference. And you're 100% right that th…"
type textarea "x"
type textarea "Thank you Bruce! I love a good Bueller reference. And you're 100% right that th…"
type textarea "x"
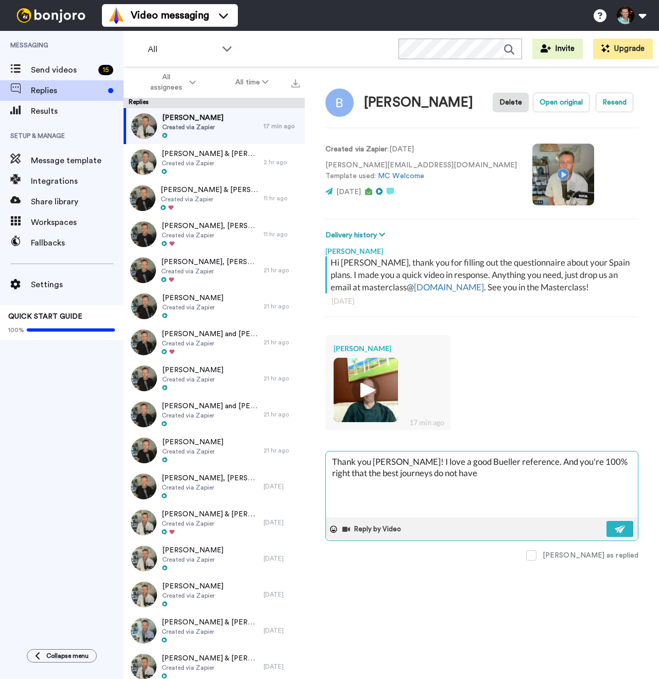
type textarea "Thank you Bruce! I love a good Bueller reference. And you're 100% right that th…"
type textarea "x"
type textarea "Thank you Bruce! I love a good Bueller reference. And you're 100% right that th…"
type textarea "x"
type textarea "Thank you Bruce! I love a good Bueller reference. And you're 100% right that th…"
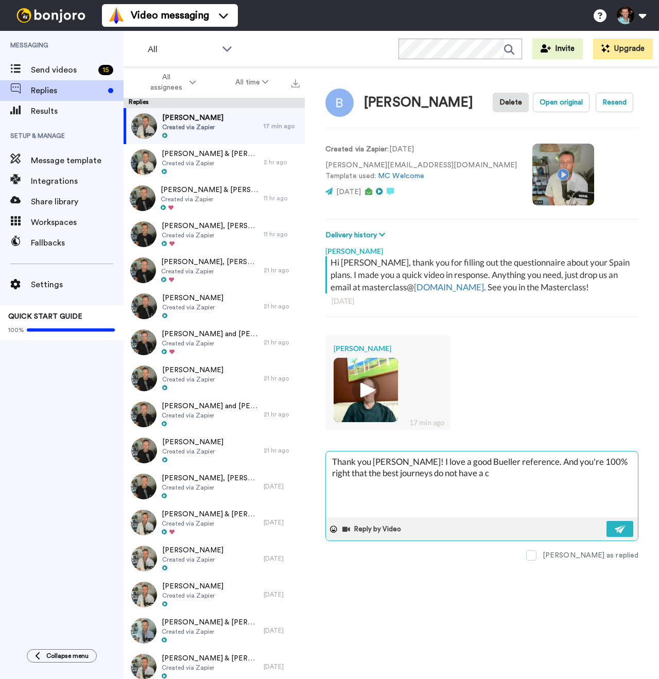
type textarea "x"
type textarea "Thank you Bruce! I love a good Bueller reference. And you're 100% right that th…"
type textarea "x"
type textarea "Thank you Bruce! I love a good Bueller reference. And you're 100% right that th…"
type textarea "x"
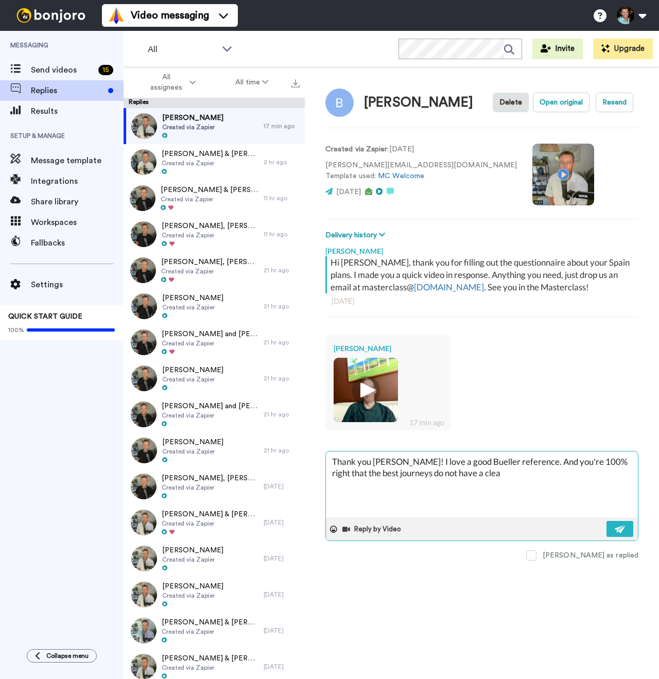
type textarea "Thank you Bruce! I love a good Bueller reference. And you're 100% right that th…"
click at [451, 490] on textarea "Thank you Bruce! I love a good Bueller reference. And you're 100% right that th…" at bounding box center [482, 484] width 312 height 66
click at [441, 451] on div "James Blick Hi Bruce, thank you for filling out the questionnaire about your Sp…" at bounding box center [481, 346] width 313 height 210
click at [447, 499] on textarea "Thank you Bruce! I love a good Bueller reference. And you're 100% right that th…" at bounding box center [482, 484] width 312 height 66
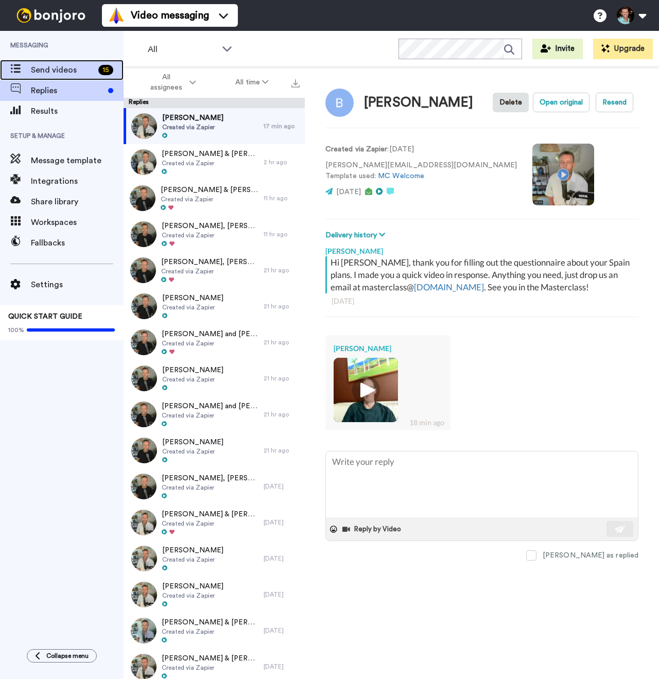
click at [71, 68] on span "Send videos" at bounding box center [62, 70] width 63 height 12
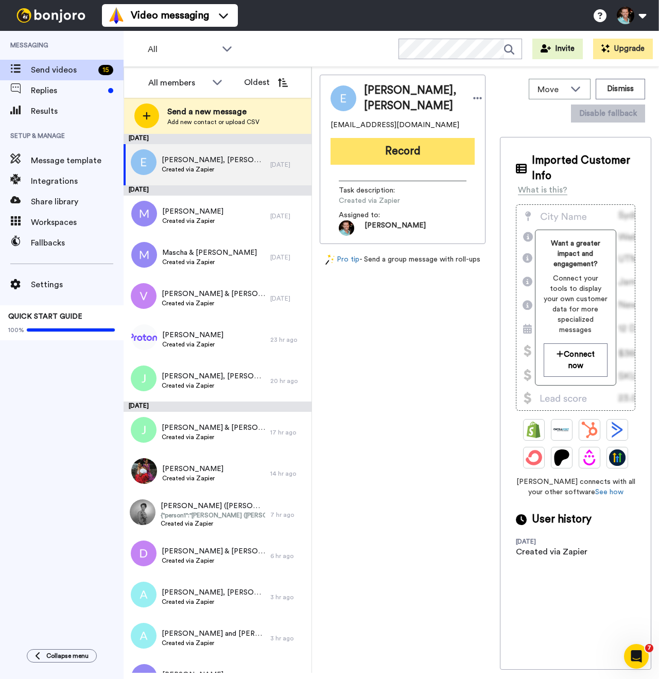
click at [401, 165] on button "Record" at bounding box center [402, 151] width 144 height 27
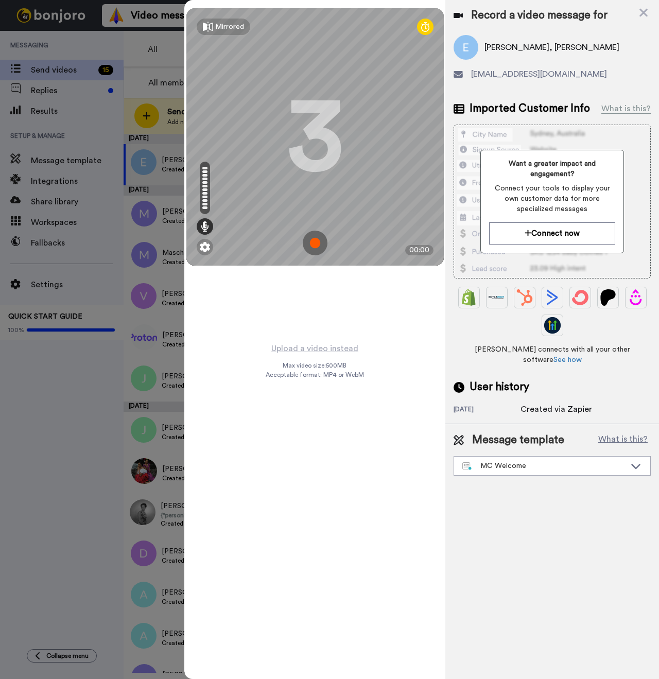
click at [312, 243] on img at bounding box center [315, 242] width 25 height 25
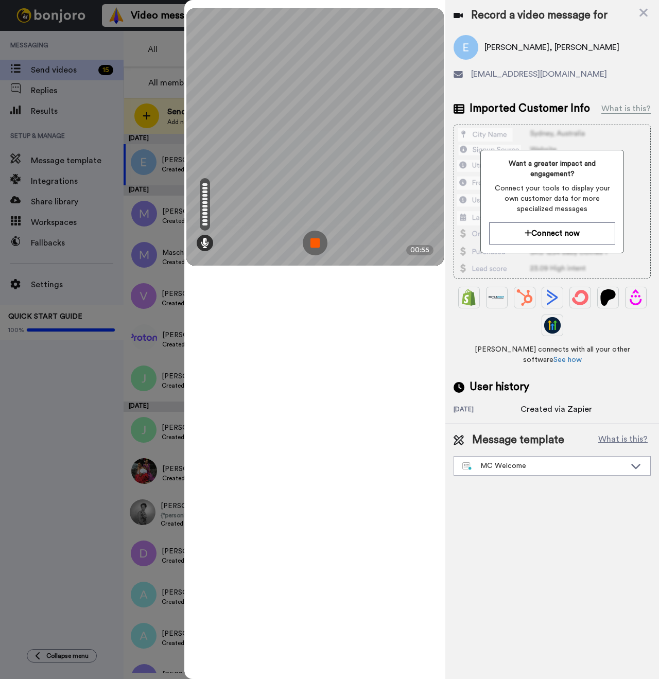
click at [314, 247] on img at bounding box center [315, 242] width 25 height 25
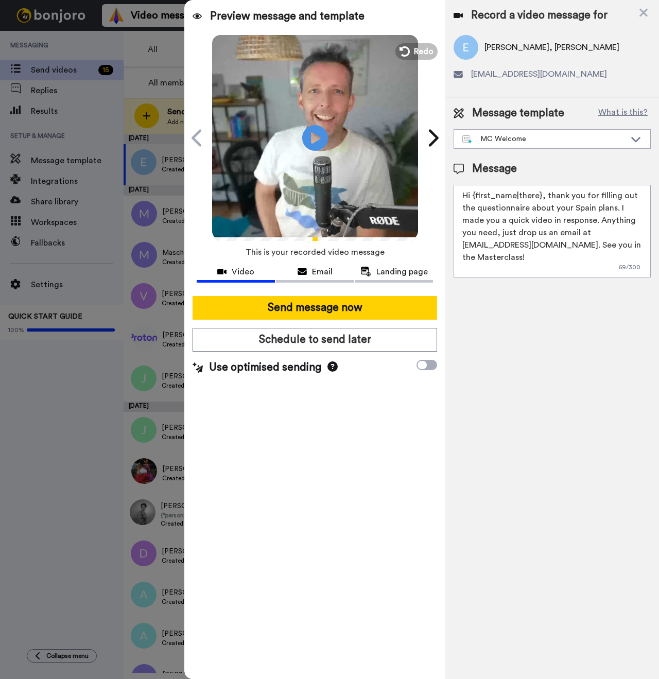
click at [495, 48] on span "Elizabeth M Kiehn, Creig Skau" at bounding box center [551, 47] width 135 height 12
copy span "Elizabeth"
drag, startPoint x: 540, startPoint y: 195, endPoint x: 473, endPoint y: 195, distance: 67.4
click at [473, 195] on textarea "Hi {first_name|there}, thank you for filling out the questionnaire about your S…" at bounding box center [551, 231] width 197 height 93
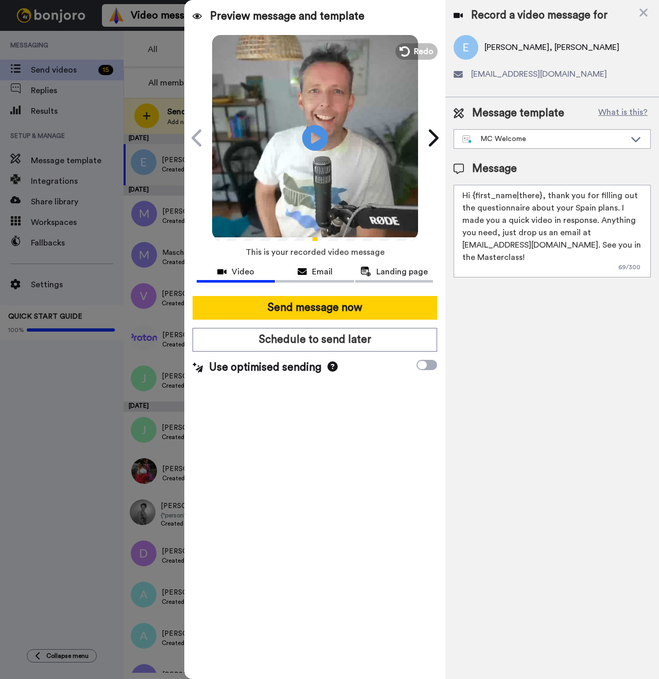
paste textarea "Elizabeth"
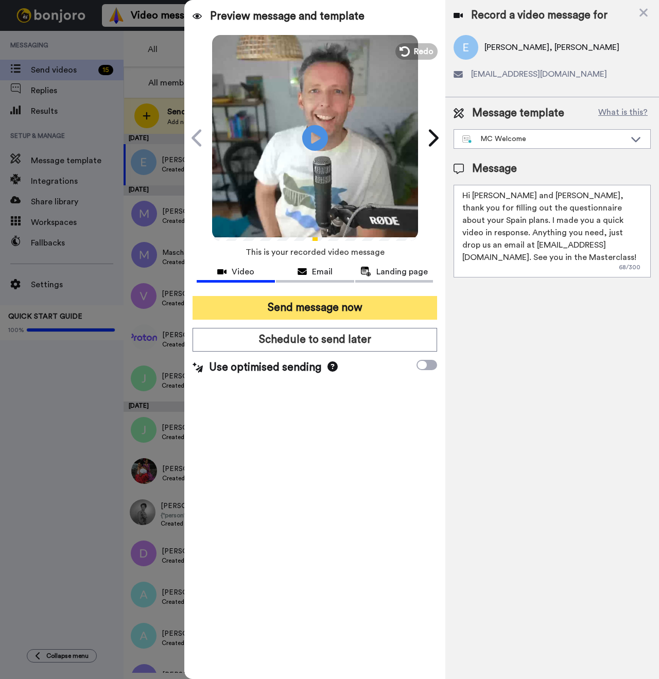
type textarea "Hi Elizabeth and Creig, thank you for filling out the questionnaire about your …"
click at [344, 307] on button "Send message now" at bounding box center [314, 308] width 244 height 24
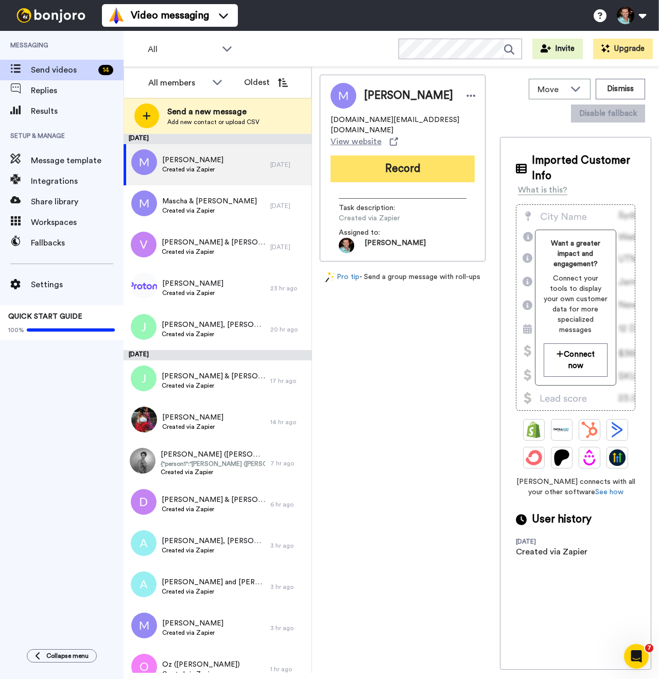
click at [381, 163] on button "Record" at bounding box center [402, 168] width 144 height 27
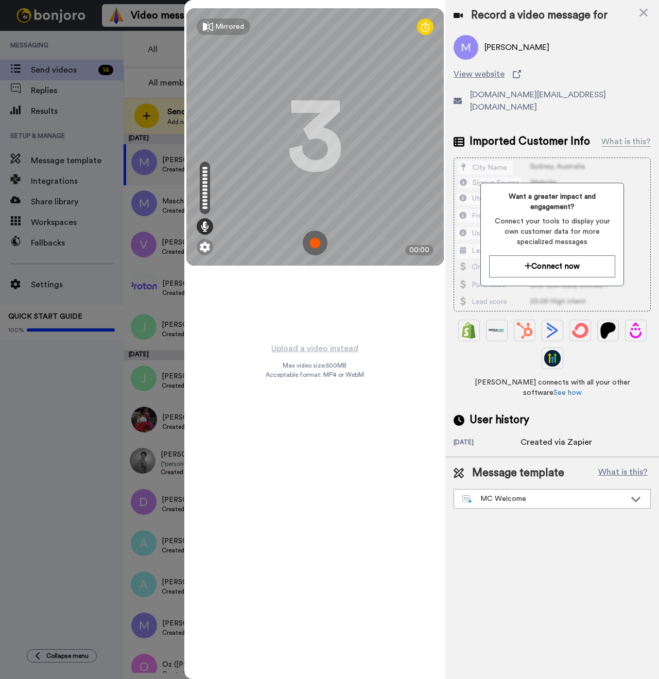
click at [312, 237] on img at bounding box center [315, 242] width 25 height 25
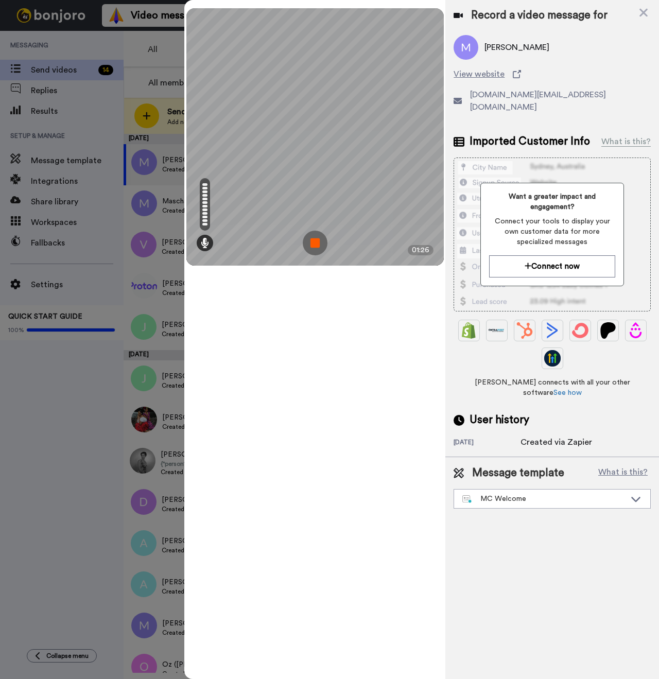
click at [316, 244] on img at bounding box center [315, 242] width 25 height 25
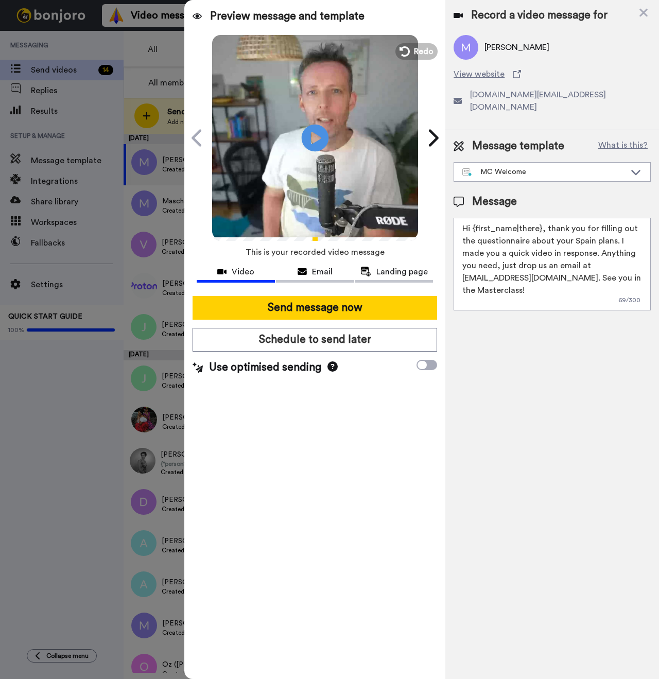
click at [310, 137] on icon at bounding box center [314, 137] width 27 height 27
drag, startPoint x: 539, startPoint y: 215, endPoint x: 472, endPoint y: 220, distance: 66.5
click at [472, 220] on textarea "Hi {first_name|there}, thank you for filling out the questionnaire about your S…" at bounding box center [551, 264] width 197 height 93
click at [532, 253] on textarea "Hi Michael, thank you for filling out the questionnaire about your Spain plans.…" at bounding box center [551, 264] width 197 height 93
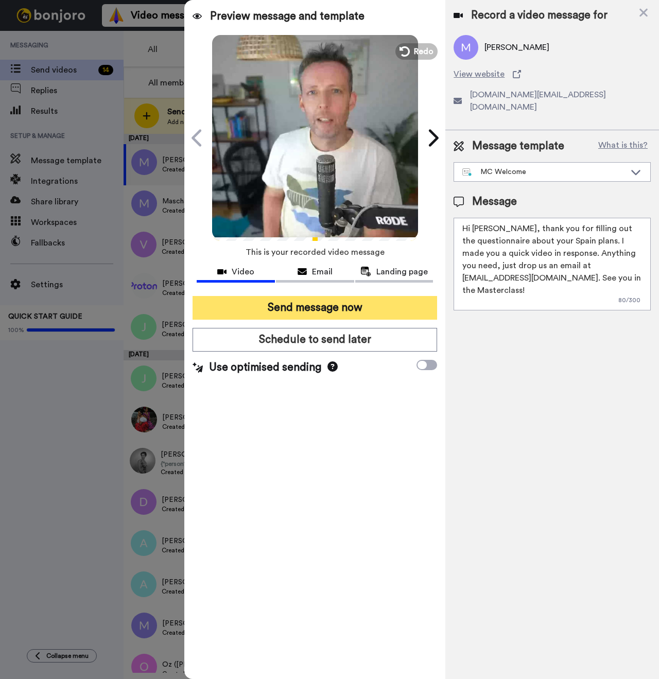
type textarea "Hi Michael, thank you for filling out the questionnaire about your Spain plans.…"
click at [377, 310] on button "Send message now" at bounding box center [314, 308] width 244 height 24
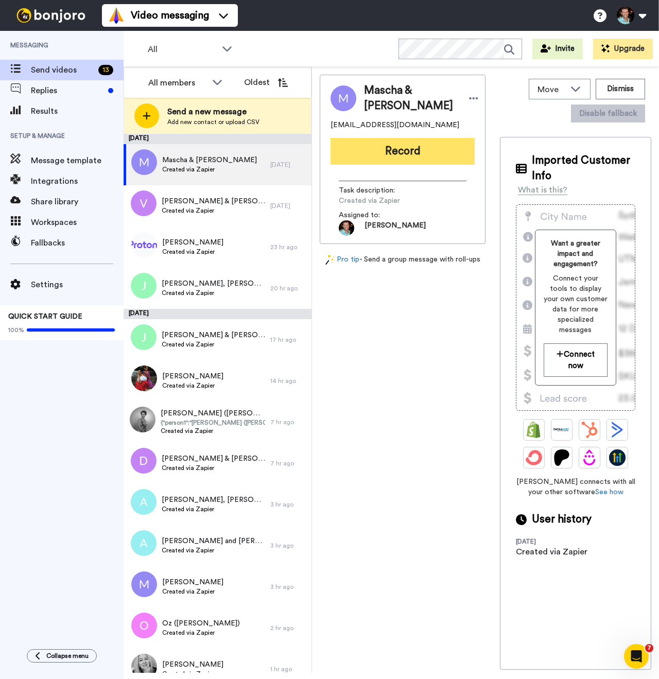
click at [392, 165] on button "Record" at bounding box center [402, 151] width 144 height 27
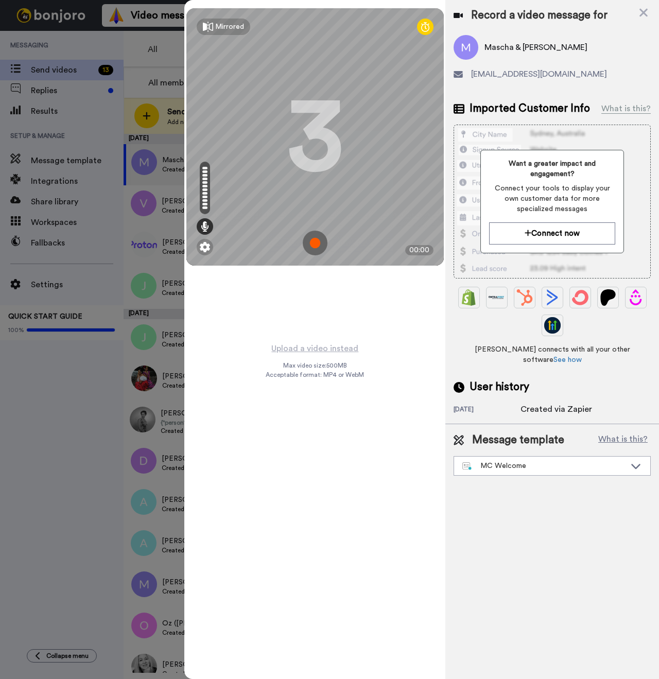
click at [311, 240] on img at bounding box center [315, 242] width 25 height 25
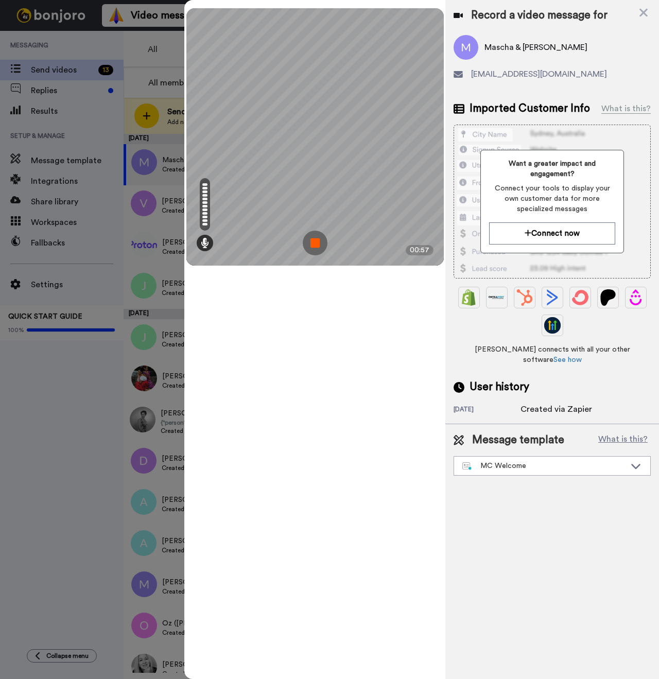
click at [319, 243] on img at bounding box center [315, 242] width 25 height 25
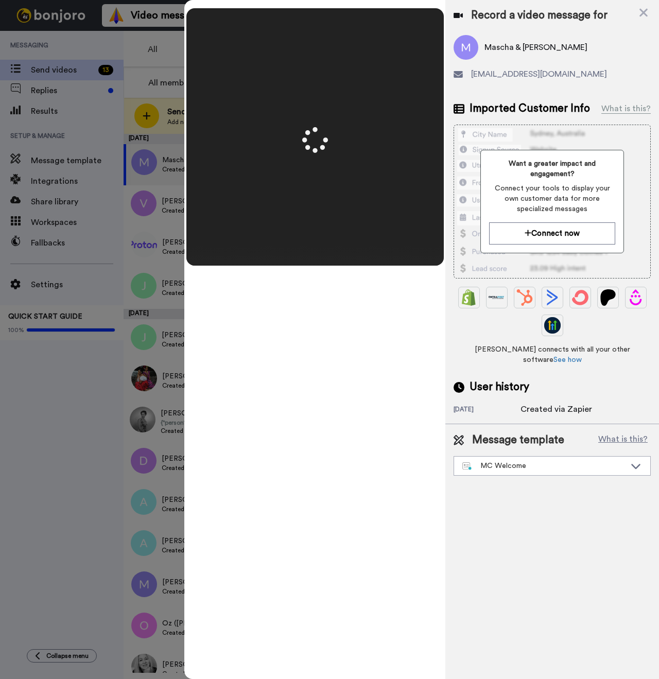
click at [499, 49] on span "Mascha & Clayton Cooper" at bounding box center [535, 47] width 103 height 12
click at [499, 48] on span "Mascha & Clayton Cooper" at bounding box center [535, 47] width 103 height 12
copy span "Mascha"
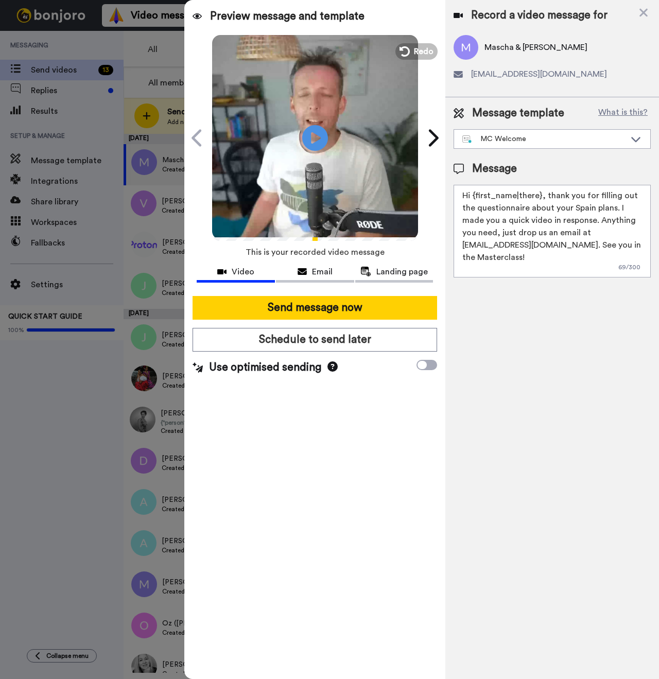
drag, startPoint x: 540, startPoint y: 196, endPoint x: 472, endPoint y: 192, distance: 68.0
click at [472, 192] on textarea "Hi {first_name|there}, thank you for filling out the questionnaire about your S…" at bounding box center [551, 231] width 197 height 93
paste textarea "Mascha"
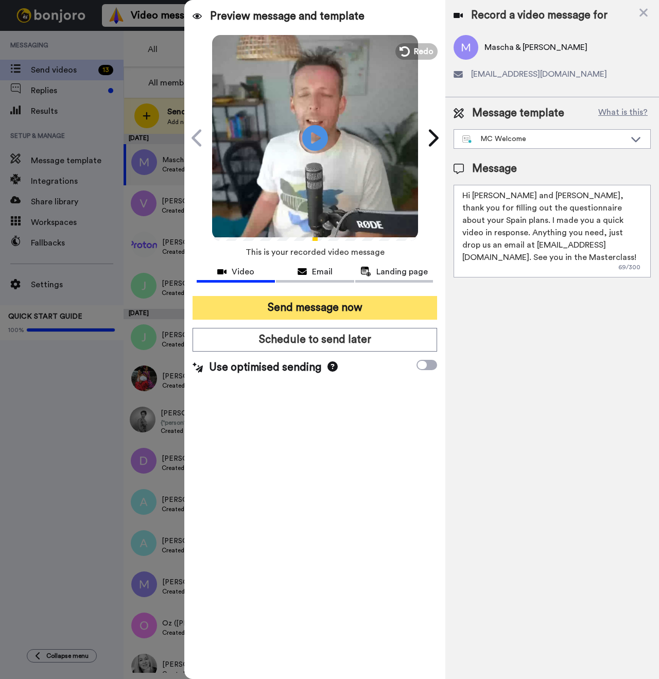
type textarea "Hi Mascha and Clayton, thank you for filling out the questionnaire about your S…"
click at [343, 304] on button "Send message now" at bounding box center [314, 308] width 244 height 24
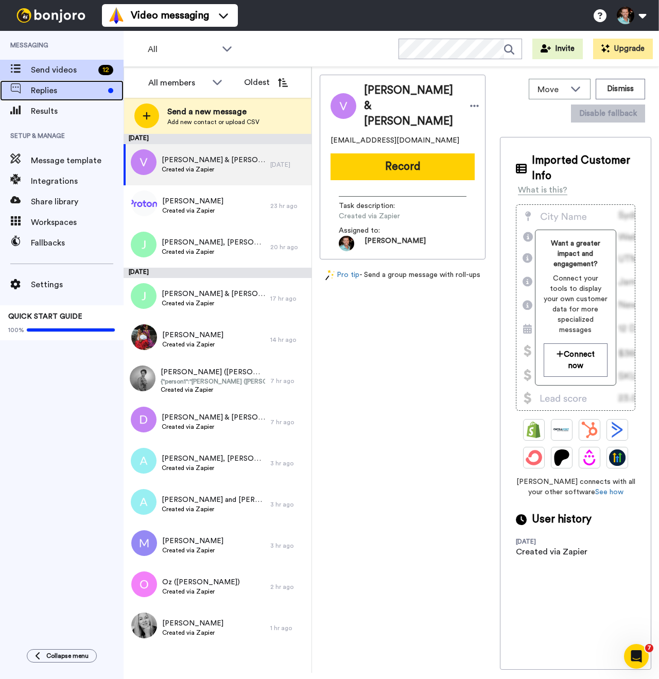
click at [75, 99] on div "Replies" at bounding box center [61, 90] width 123 height 21
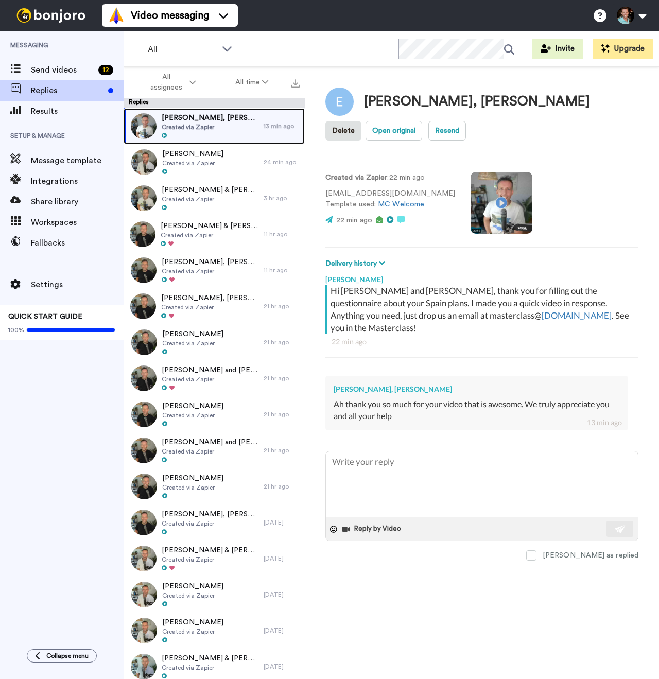
click at [203, 124] on span "Created via Zapier" at bounding box center [210, 127] width 97 height 8
click at [418, 474] on textarea at bounding box center [482, 484] width 312 height 66
type textarea "x"
type textarea "C"
type textarea "x"
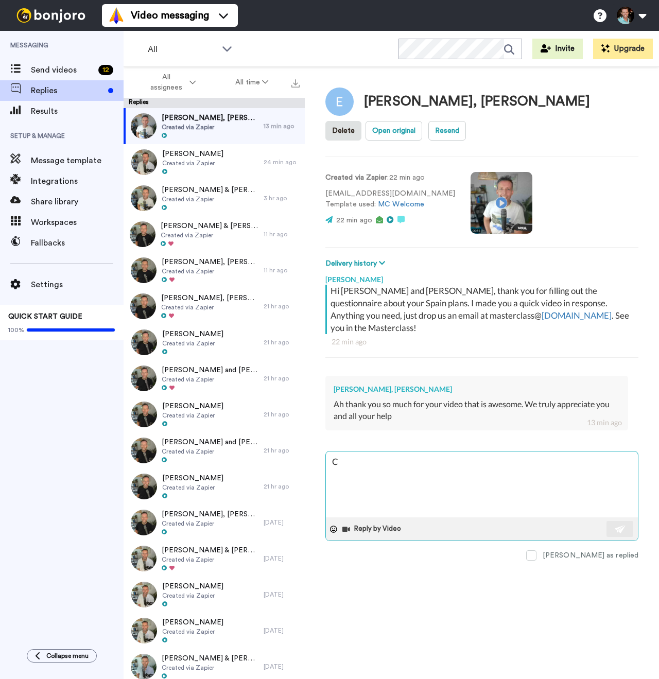
type textarea "Ca"
type textarea "x"
type textarea "Can"
type textarea "x"
type textarea "Can'"
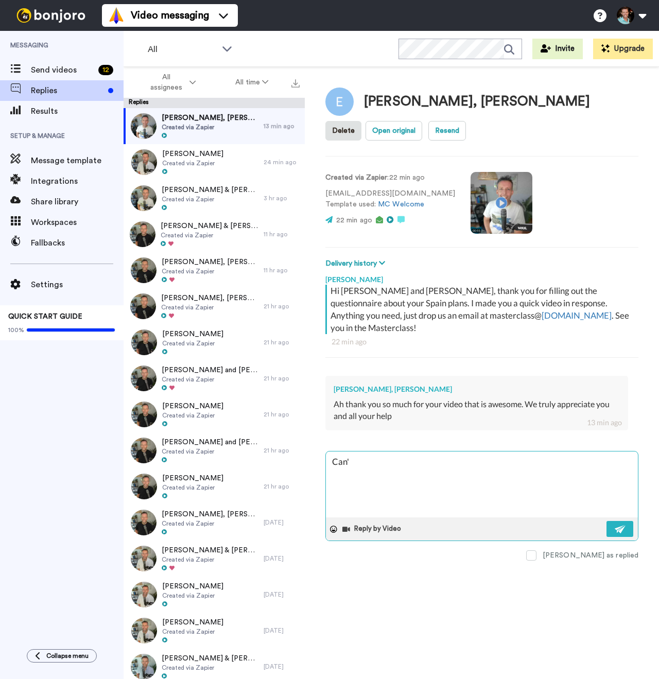
type textarea "x"
type textarea "Can't"
type textarea "x"
type textarea "Can't"
type textarea "x"
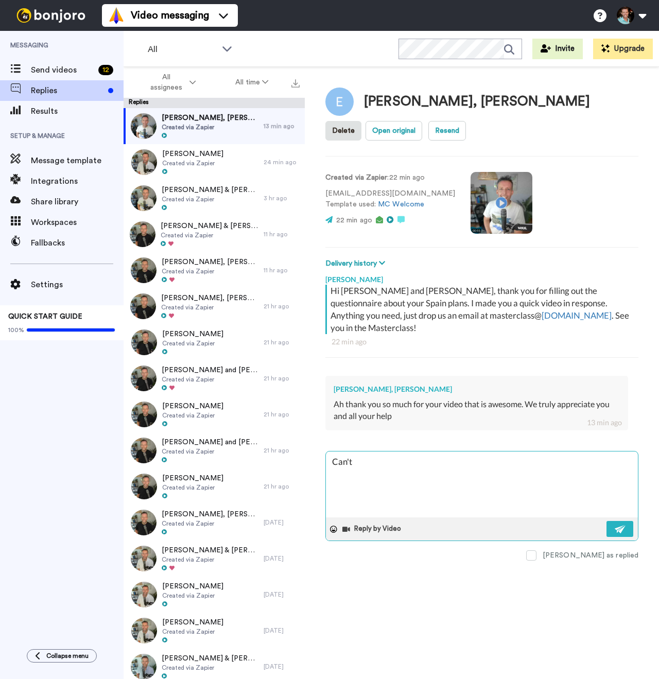
type textarea "Can't w"
type textarea "x"
type textarea "Can't wai"
type textarea "x"
type textarea "Can't wait"
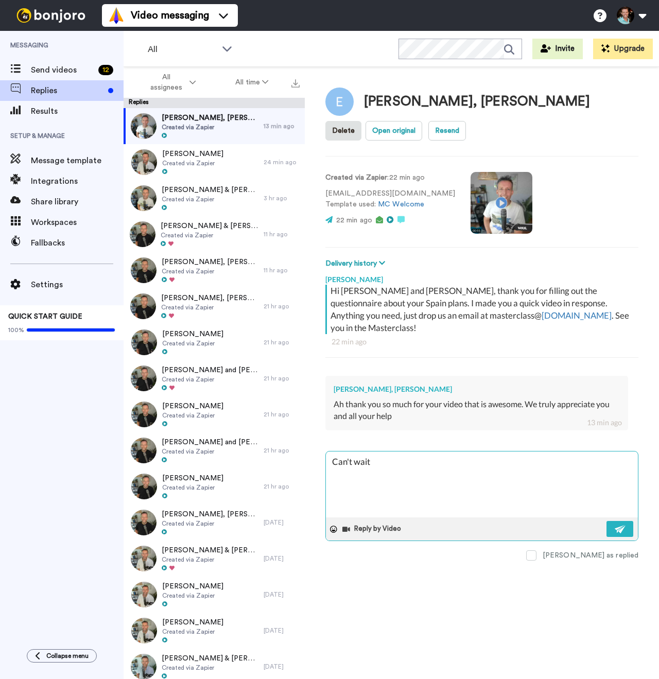
type textarea "x"
type textarea "Can't wait"
type textarea "x"
type textarea "Can't wait to"
type textarea "x"
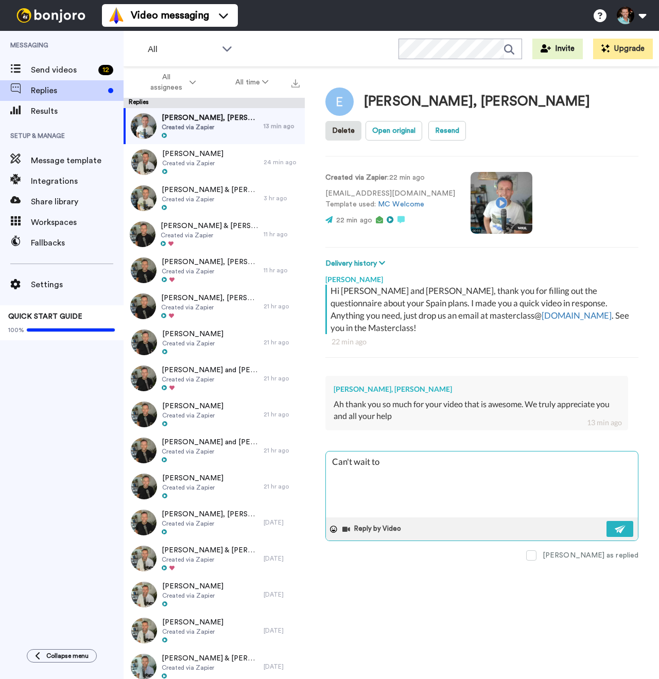
type textarea "Can't wait to"
type textarea "x"
type textarea "Can't wait to k"
type textarea "x"
type textarea "Can't wait to ki"
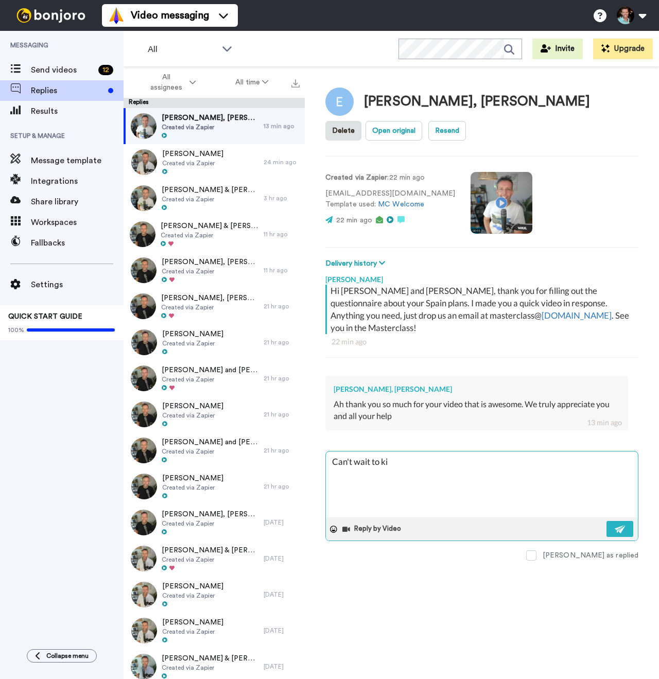
type textarea "x"
type textarea "Can't wait to kic"
type textarea "x"
type textarea "Can't wait to kick"
type textarea "x"
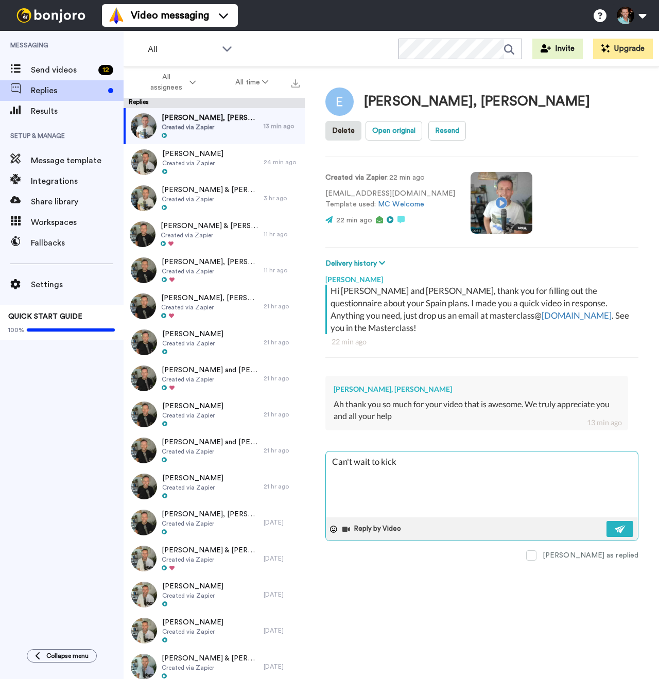
type textarea "Can't wait to kick o"
type textarea "x"
type textarea "Can't wait to kick of"
type textarea "x"
type textarea "Can't wait to kick off"
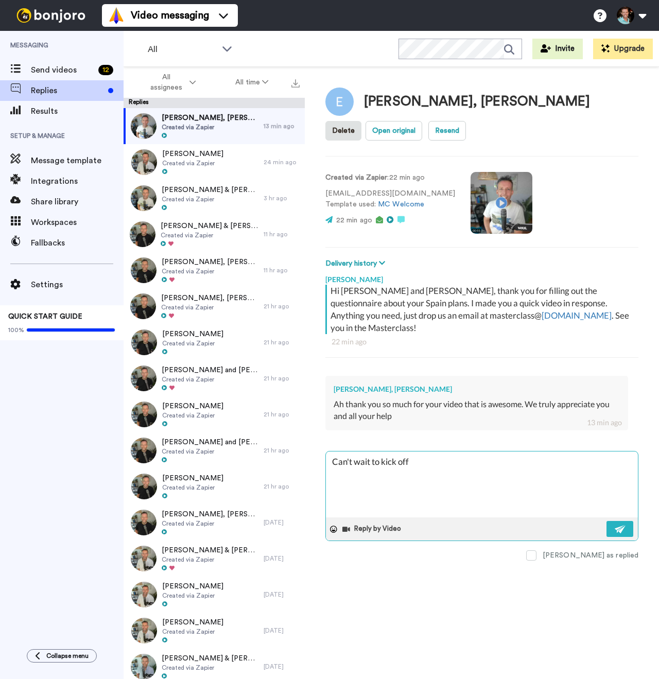
type textarea "x"
type textarea "Can't wait to kick off!"
type textarea "x"
type textarea "Can't wait to kick off!"
type textarea "x"
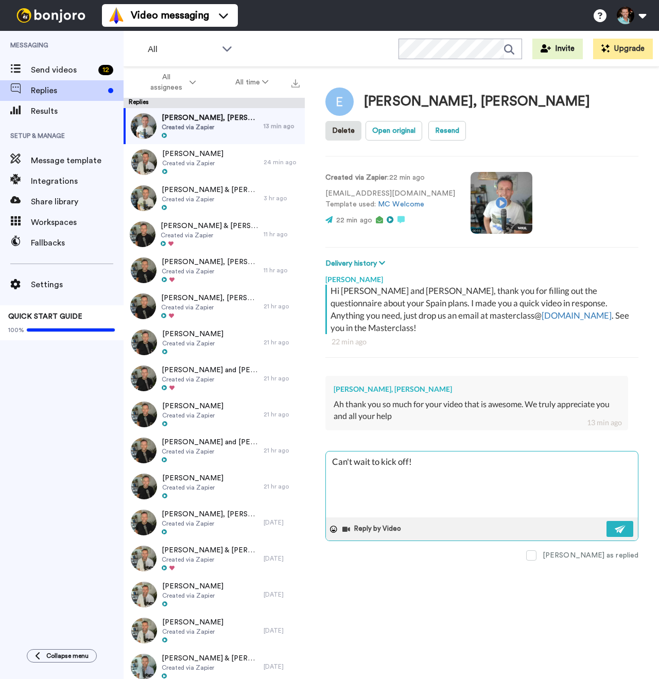
type textarea "Can't wait to kick off! :"
type textarea "x"
type textarea "Can't wait to kick off! :)"
type textarea "x"
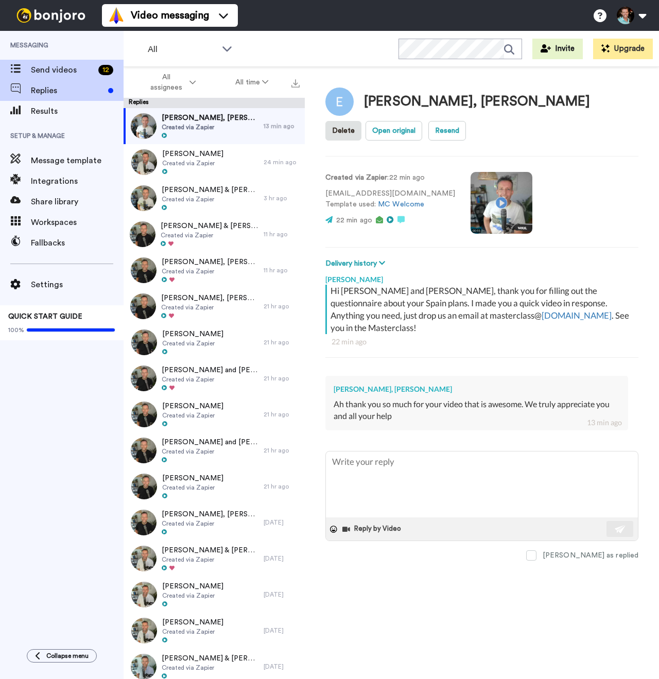
type textarea "x"
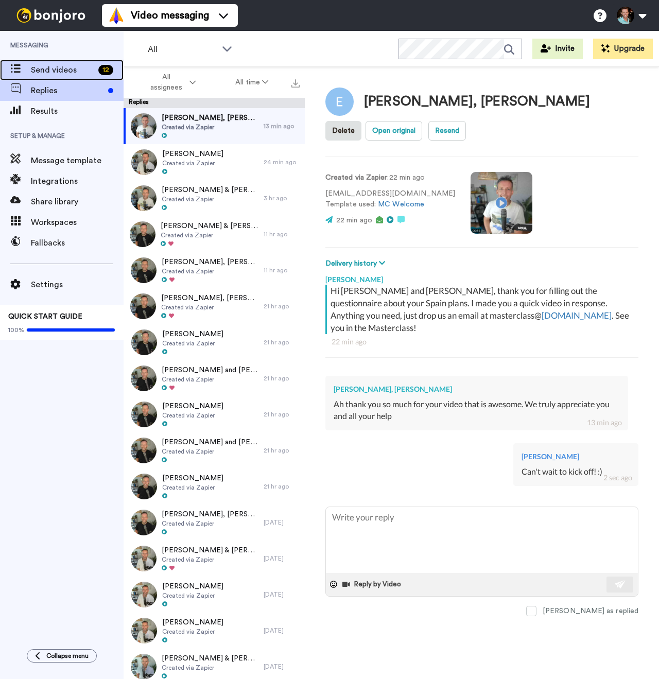
click at [62, 70] on span "Send videos" at bounding box center [62, 70] width 63 height 12
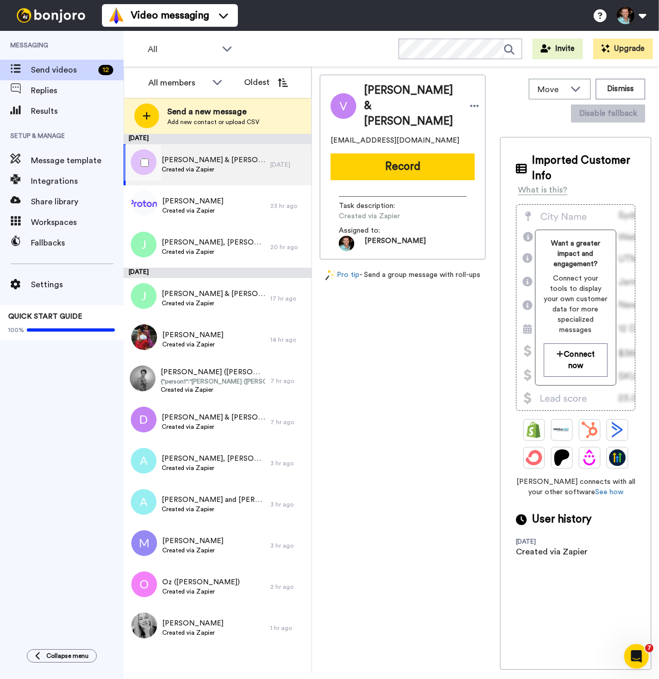
click at [227, 165] on span "[PERSON_NAME] & [PERSON_NAME]" at bounding box center [213, 160] width 103 height 10
click at [400, 153] on button "Record" at bounding box center [402, 166] width 144 height 27
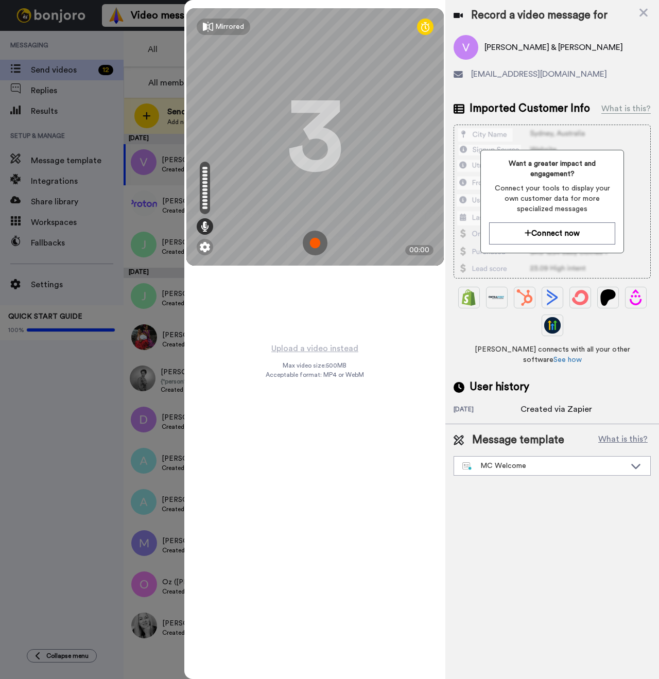
click at [320, 244] on img at bounding box center [315, 242] width 25 height 25
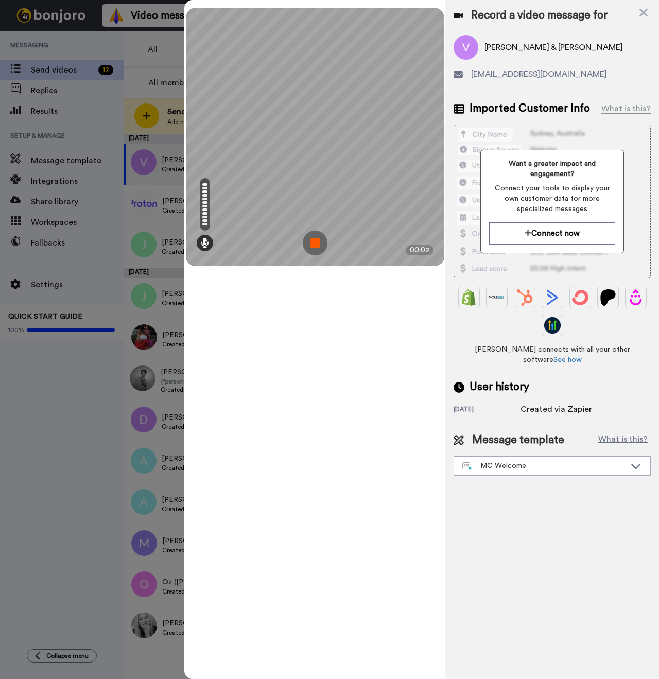
click at [309, 237] on img at bounding box center [315, 242] width 25 height 25
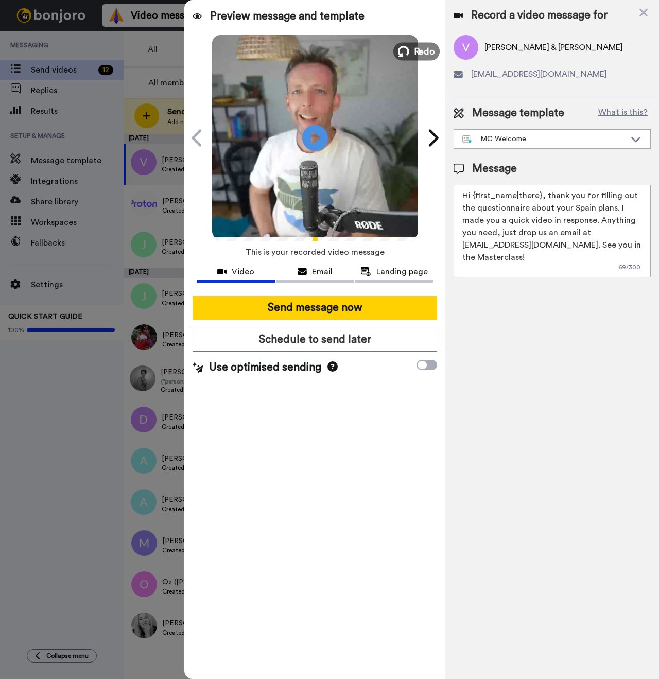
click at [411, 51] on button "Redo" at bounding box center [416, 51] width 46 height 18
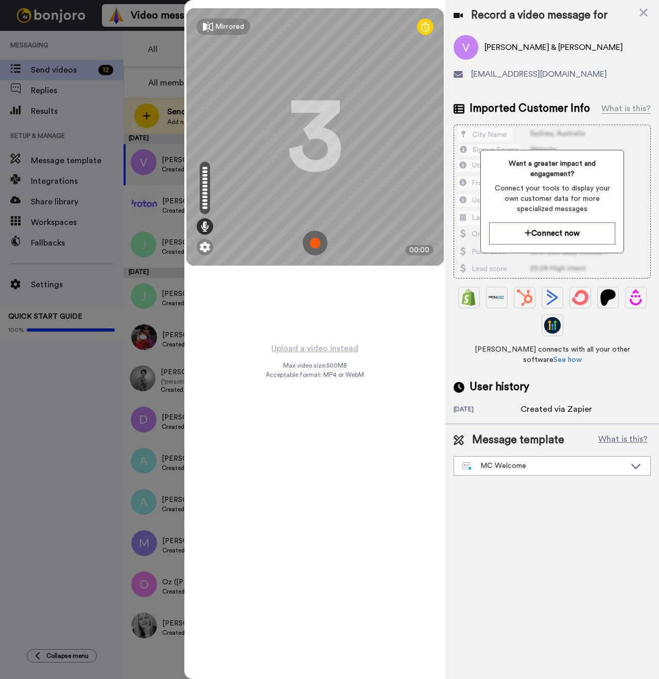
click at [315, 238] on img at bounding box center [315, 242] width 25 height 25
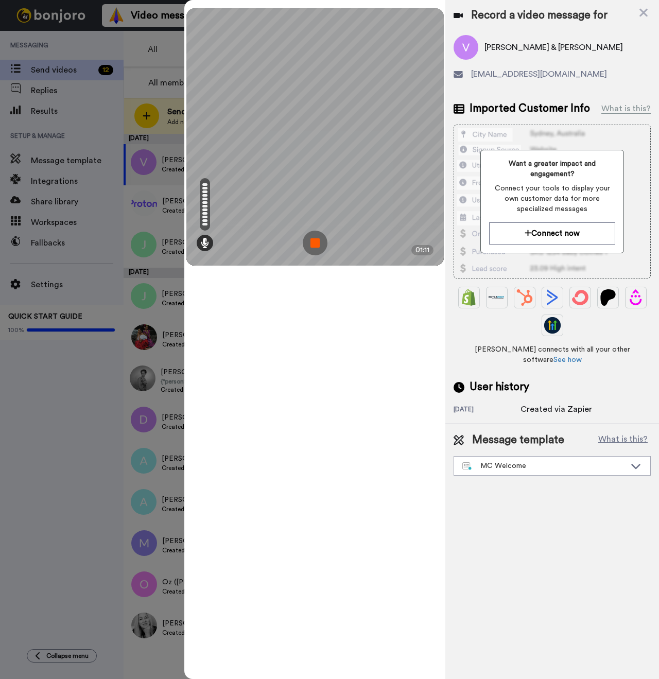
click at [322, 248] on img at bounding box center [315, 242] width 25 height 25
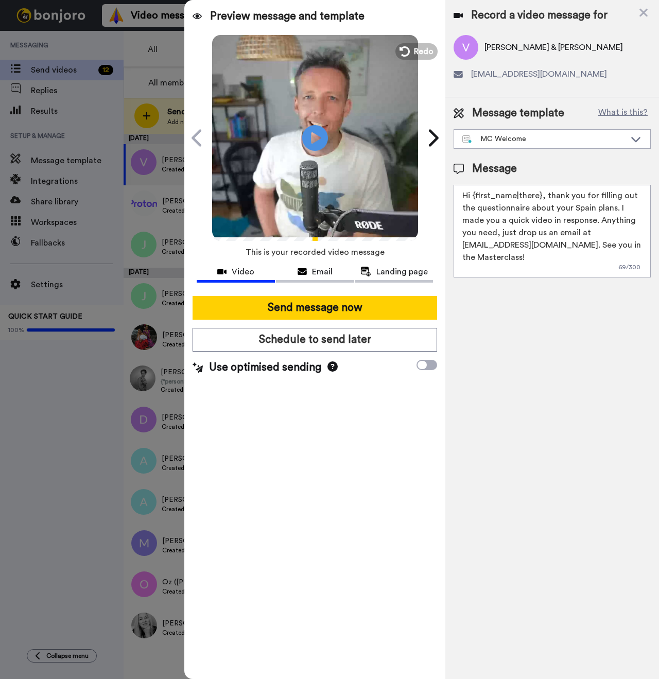
click at [496, 45] on span "[PERSON_NAME] & [PERSON_NAME]" at bounding box center [553, 47] width 138 height 12
copy span "[PERSON_NAME]"
drag, startPoint x: 540, startPoint y: 193, endPoint x: 473, endPoint y: 193, distance: 66.9
click at [473, 193] on textarea "Hi {first_name|there}, thank you for filling out the questionnaire about your S…" at bounding box center [551, 231] width 197 height 93
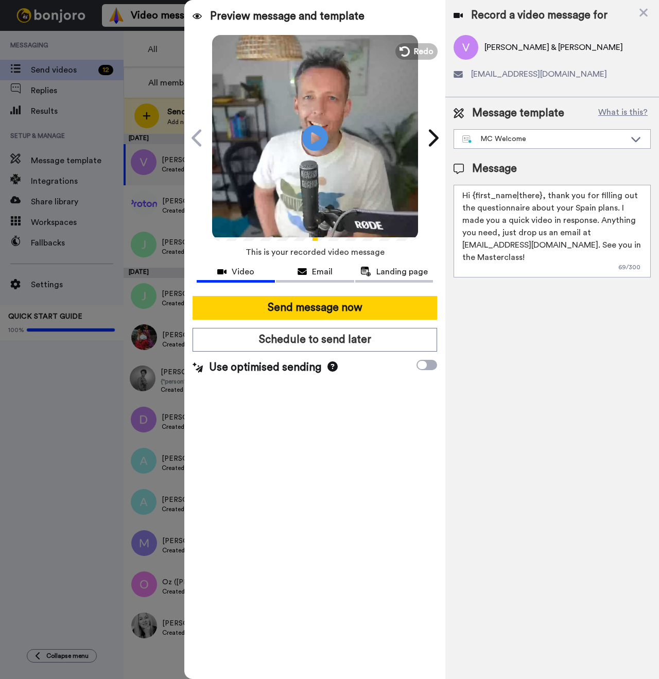
paste textarea "[PERSON_NAME]"
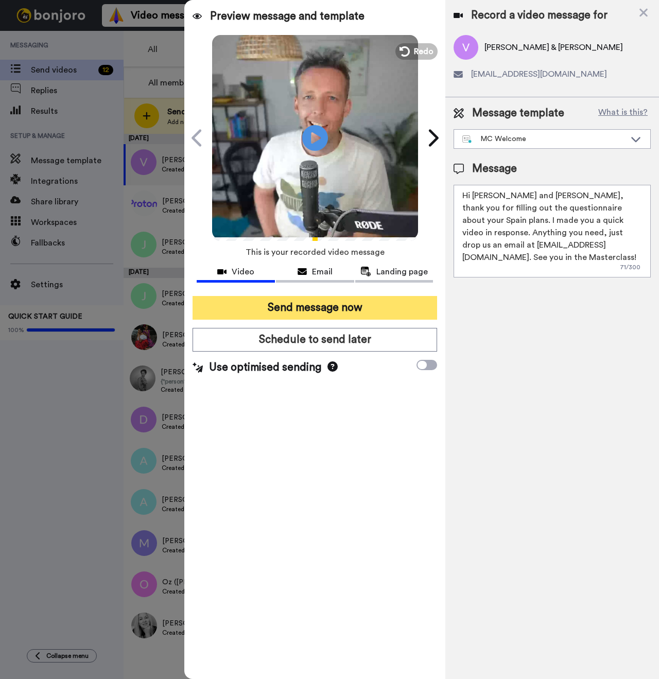
type textarea "Hi [PERSON_NAME] and [PERSON_NAME], thank you for filling out the questionnaire…"
click at [349, 308] on button "Send message now" at bounding box center [314, 308] width 244 height 24
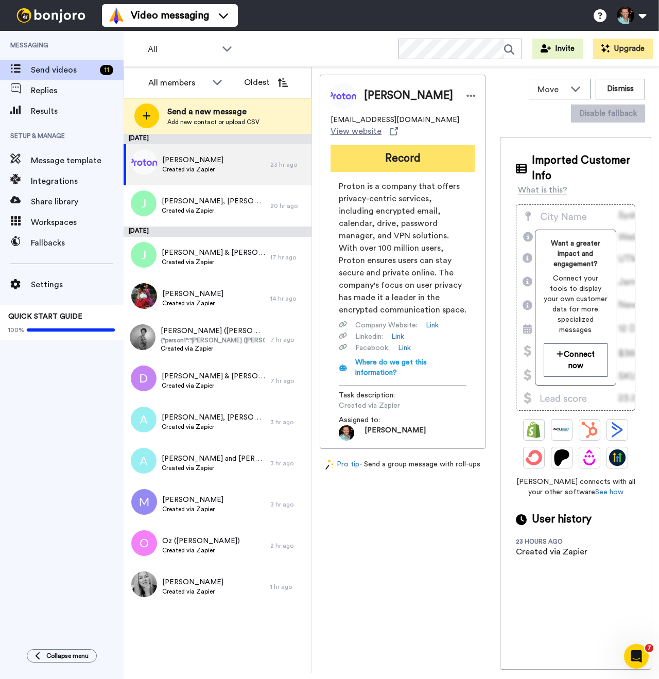
click at [397, 158] on button "Record" at bounding box center [402, 158] width 144 height 27
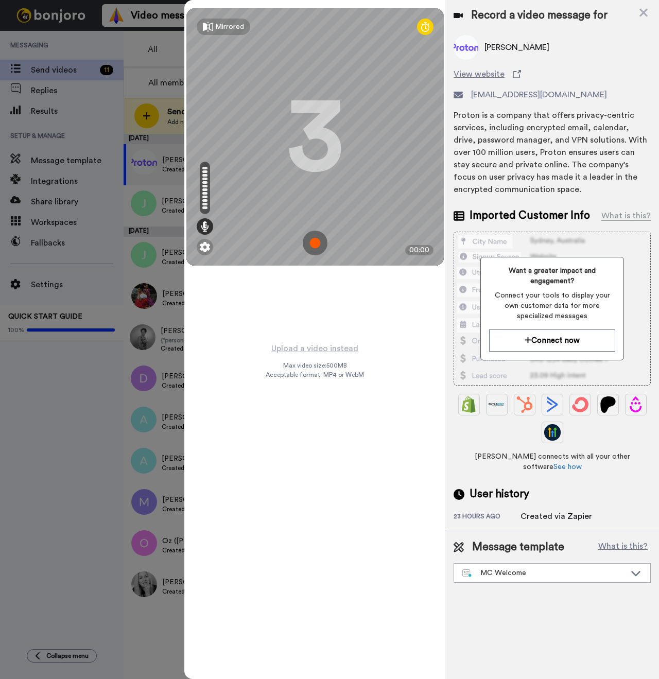
click at [309, 235] on img at bounding box center [315, 242] width 25 height 25
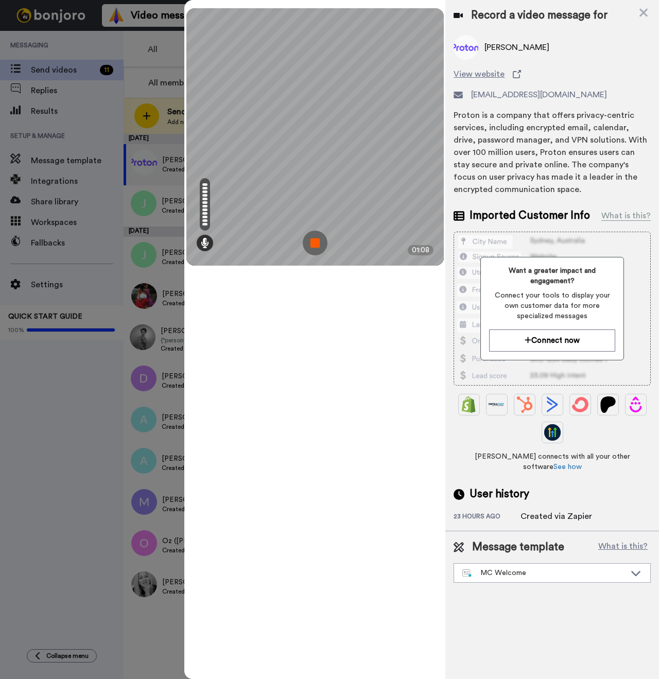
click at [319, 245] on img at bounding box center [315, 242] width 25 height 25
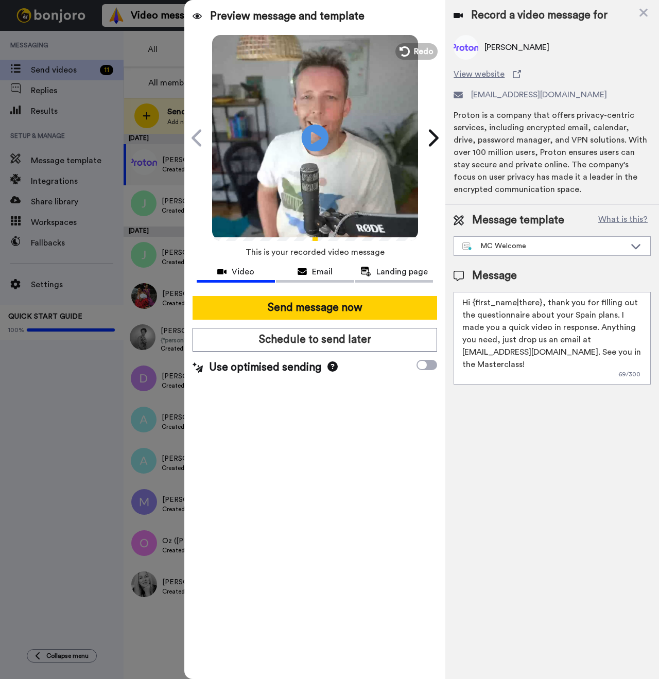
click at [305, 156] on icon "Play/Pause" at bounding box center [314, 137] width 27 height 49
drag, startPoint x: 539, startPoint y: 304, endPoint x: 476, endPoint y: 304, distance: 63.3
click at [476, 304] on textarea "Hi {first_name|there}, thank you for filling out the questionnaire about your S…" at bounding box center [551, 338] width 197 height 93
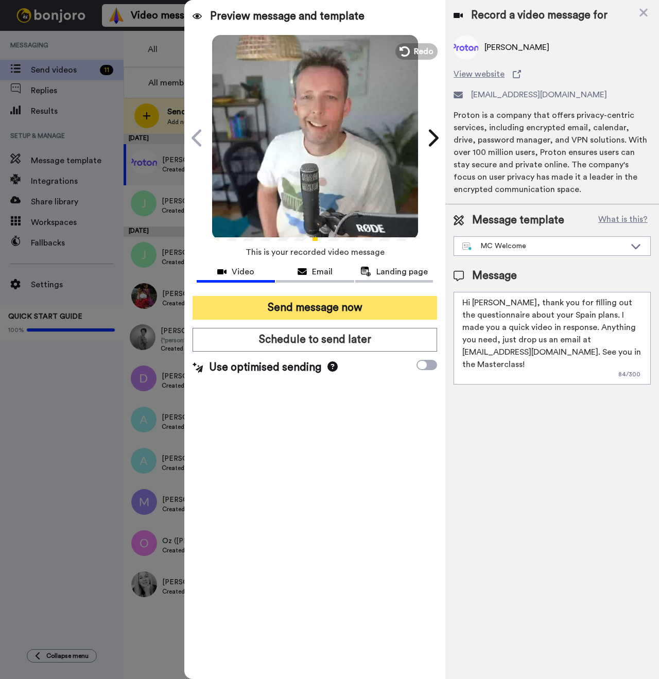
type textarea "Hi Ron, thank you for filling out the questionnaire about your Spain plans. I m…"
click at [360, 312] on button "Send message now" at bounding box center [314, 308] width 244 height 24
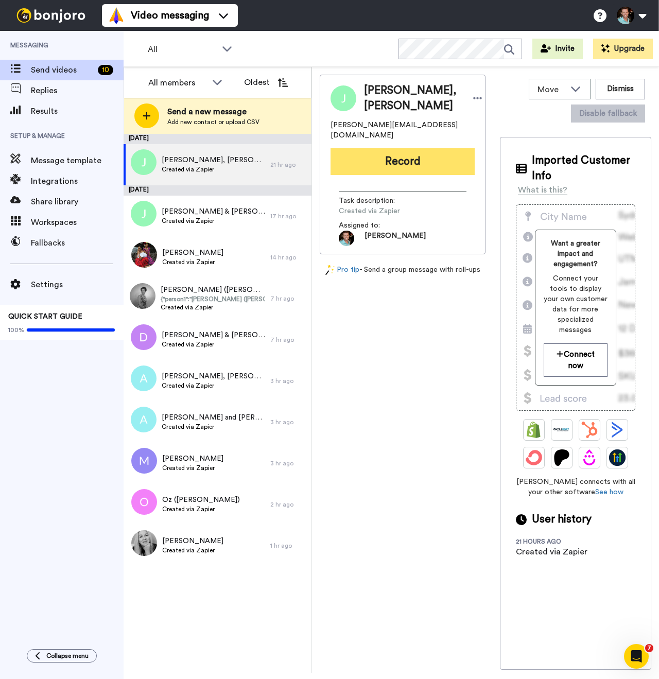
click at [406, 171] on button "Record" at bounding box center [402, 161] width 144 height 27
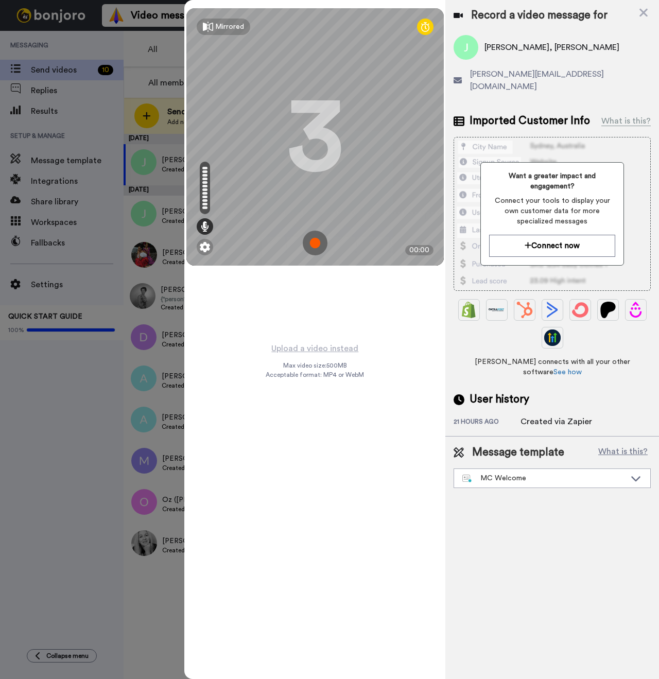
click at [315, 243] on img at bounding box center [315, 242] width 25 height 25
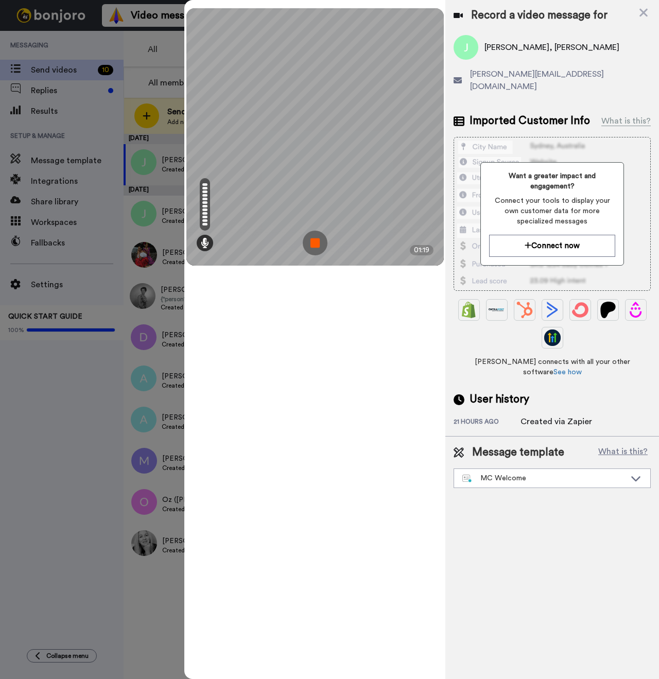
click at [319, 237] on img at bounding box center [315, 242] width 25 height 25
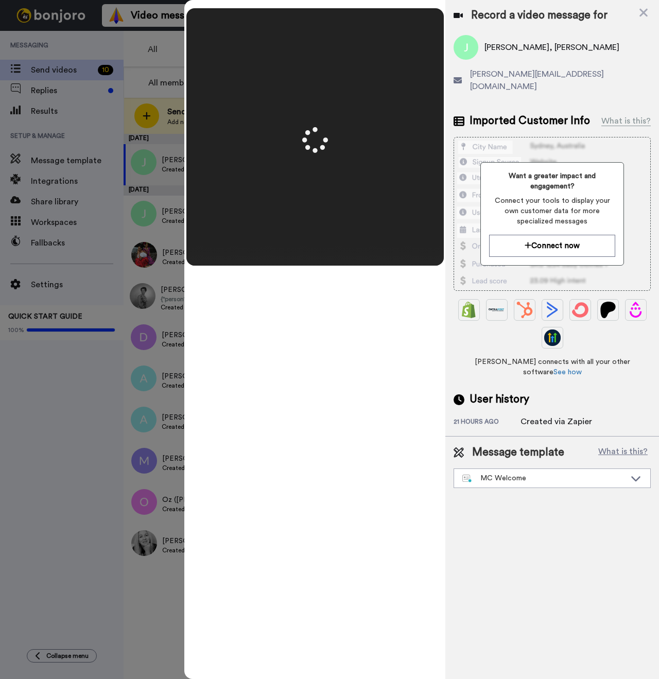
click at [492, 50] on span "John Tran, Nora Ruvalcaba" at bounding box center [551, 47] width 135 height 12
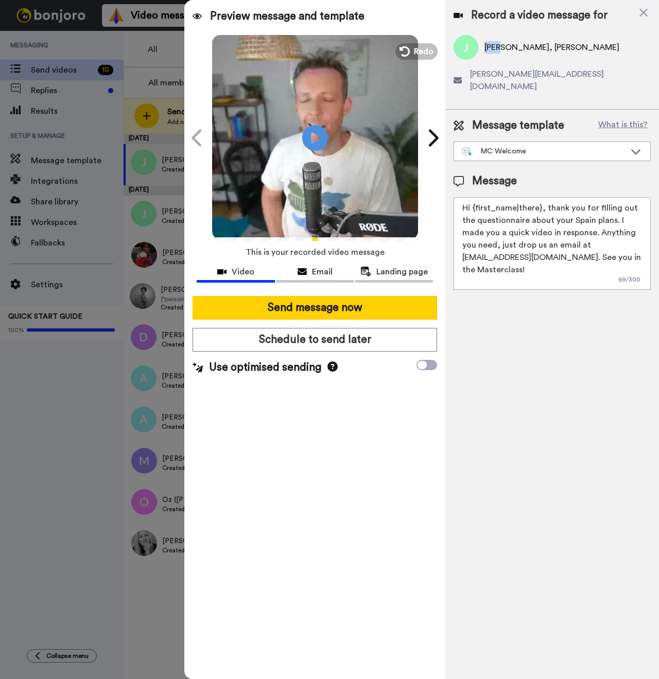
copy span "John"
drag, startPoint x: 540, startPoint y: 197, endPoint x: 474, endPoint y: 192, distance: 65.5
click at [474, 197] on textarea "Hi {first_name|there}, thank you for filling out the questionnaire about your S…" at bounding box center [551, 243] width 197 height 93
paste textarea "John"
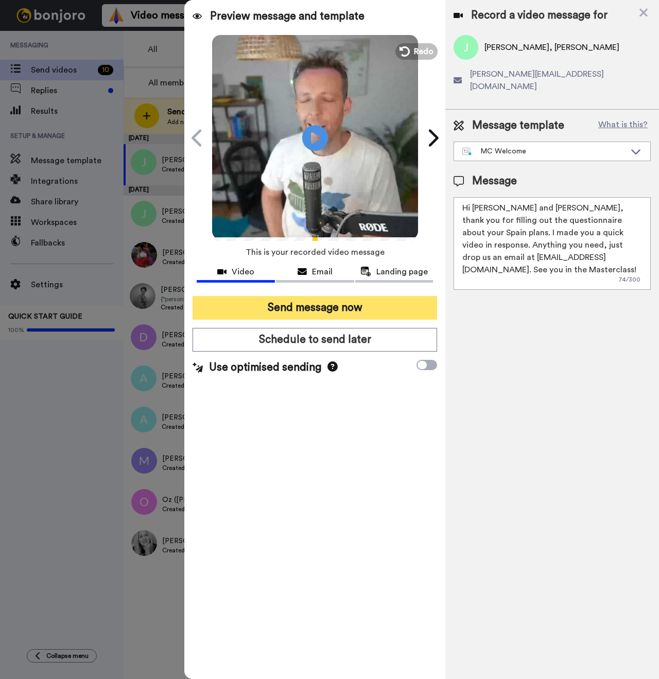
type textarea "Hi John and Nora, thank you for filling out the questionnaire about your Spain …"
click at [223, 303] on button "Send message now" at bounding box center [314, 308] width 244 height 24
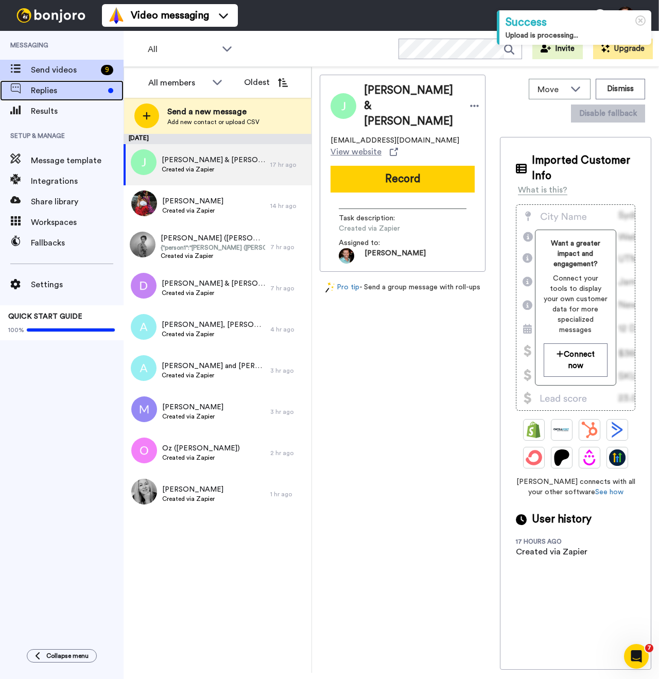
click at [68, 88] on span "Replies" at bounding box center [67, 90] width 73 height 12
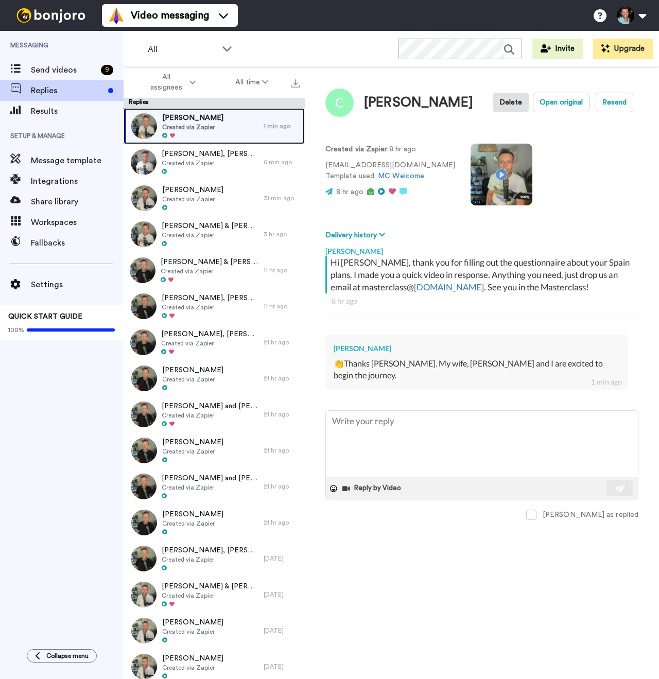
click at [207, 119] on span "[PERSON_NAME]" at bounding box center [192, 118] width 61 height 10
click at [439, 434] on textarea at bounding box center [482, 444] width 312 height 66
type textarea "x"
type textarea "A"
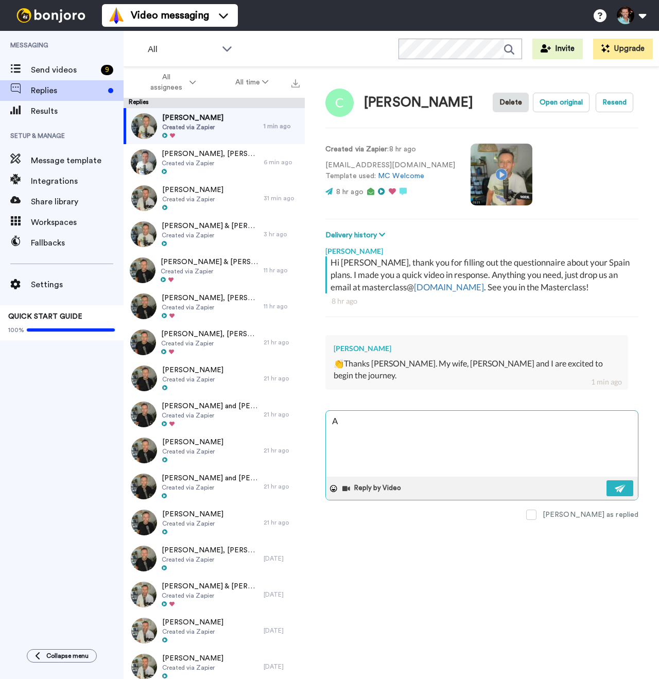
type textarea "x"
type textarea "Aw"
type textarea "x"
type textarea "Awe"
type textarea "x"
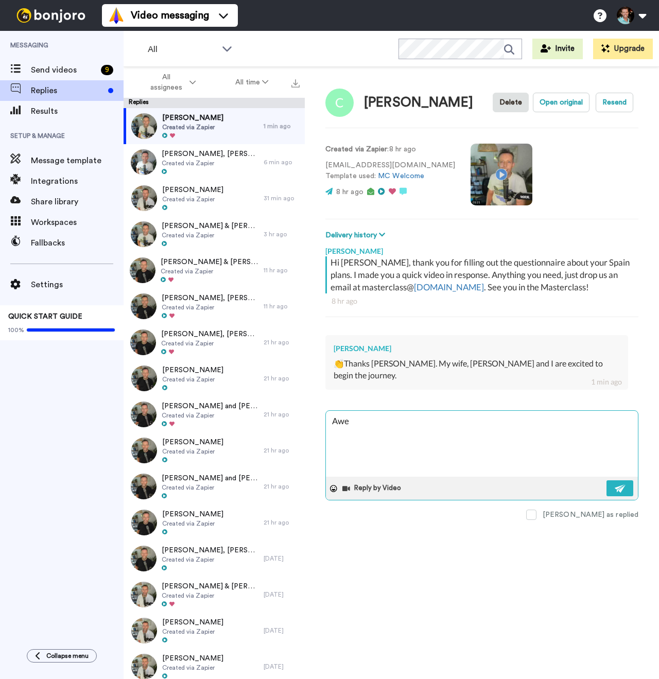
type textarea "Awes"
type textarea "x"
type textarea "Awesom"
type textarea "x"
type textarea "Awesome"
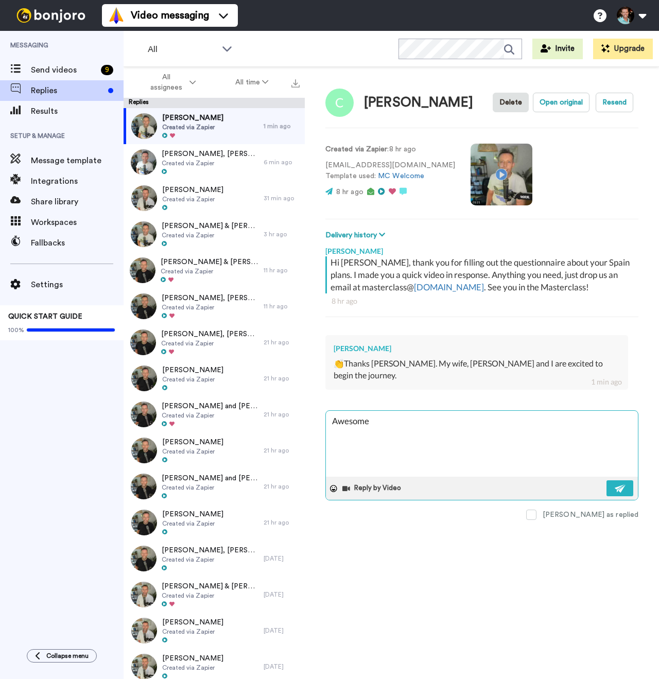
type textarea "x"
type textarea "Awesome!"
type textarea "x"
type textarea "Awesome! C"
type textarea "x"
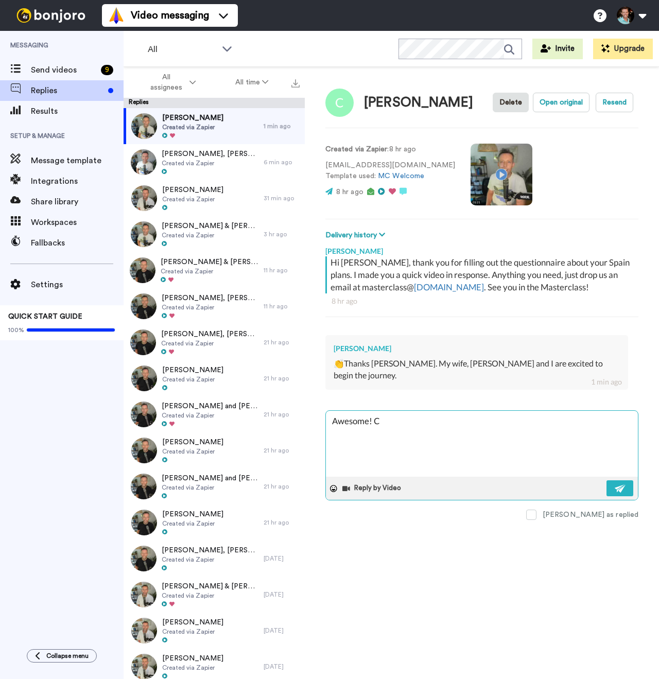
type textarea "Awesome! Ca"
type textarea "x"
type textarea "Awesome! Can"
type textarea "x"
type textarea "Awesome! Ca"
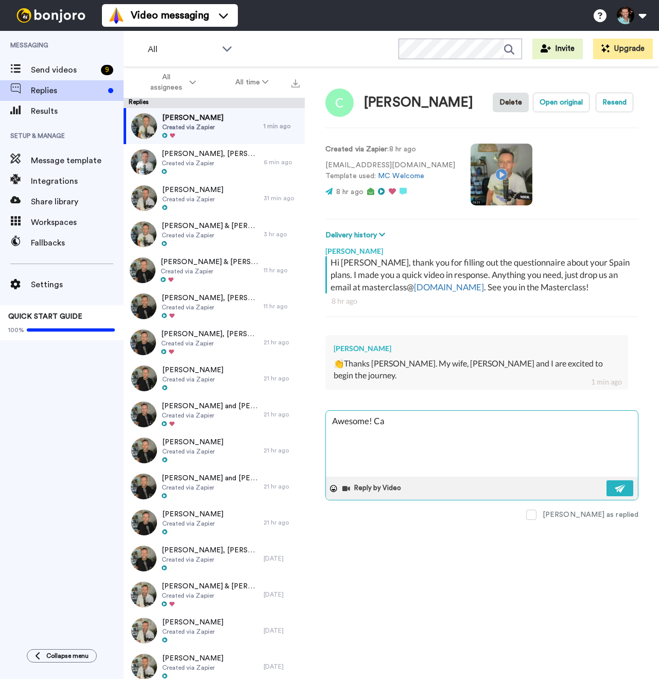
type textarea "x"
type textarea "Awesome! C"
type textarea "x"
type textarea "Awesome!"
type textarea "x"
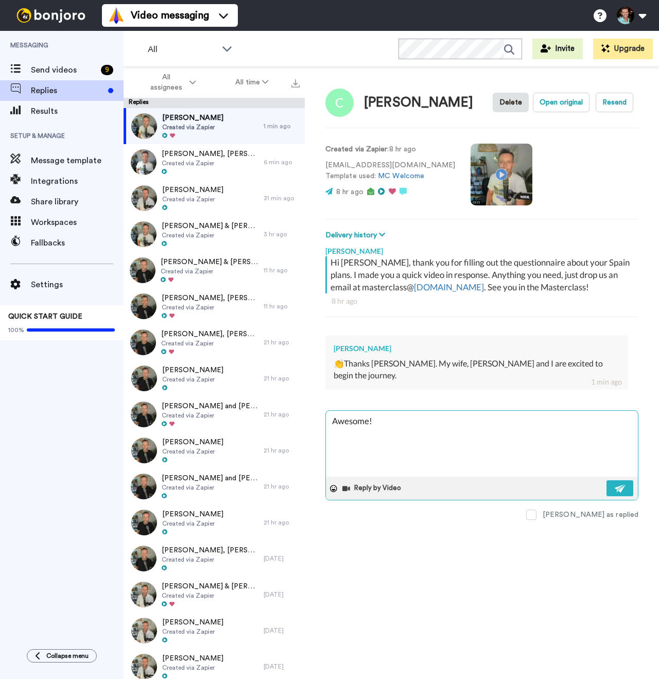
type textarea "Awesome!"
type textarea "x"
type textarea "Awesome"
type textarea "x"
type textarea "Awesom"
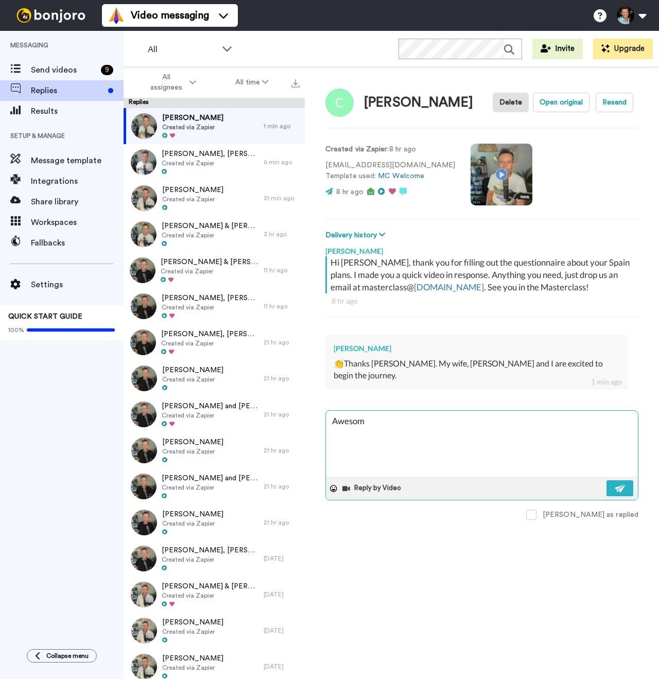
type textarea "x"
type textarea "Aweso"
type textarea "x"
type textarea "Awes"
type textarea "x"
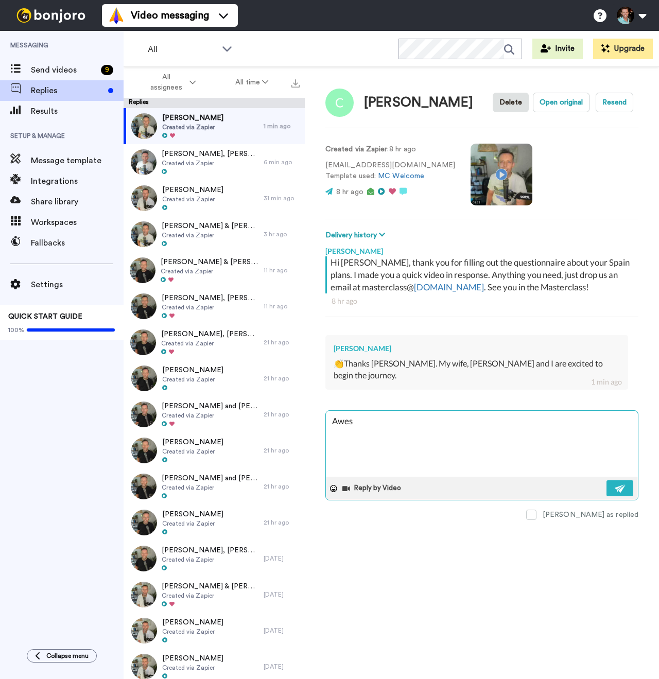
type textarea "Awe"
type textarea "x"
type textarea "Aw"
type textarea "x"
type textarea "A"
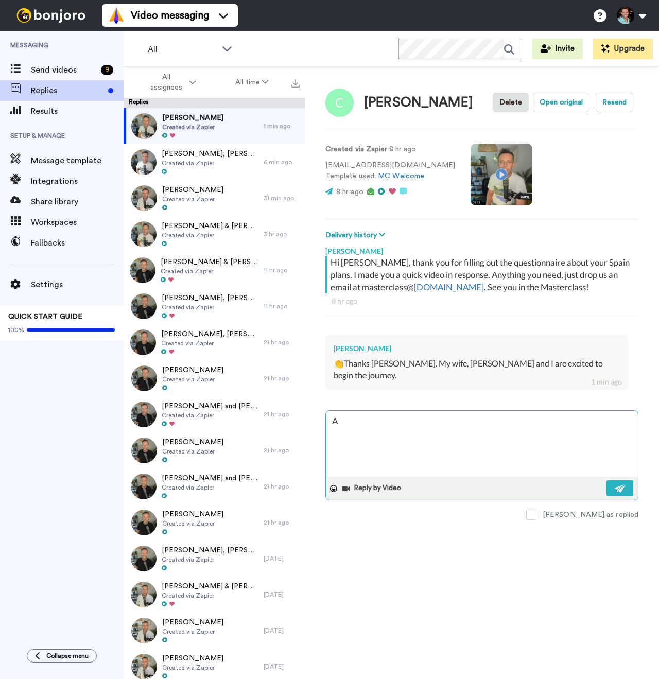
type textarea "x"
type textarea "Fa"
type textarea "x"
type textarea "Fan"
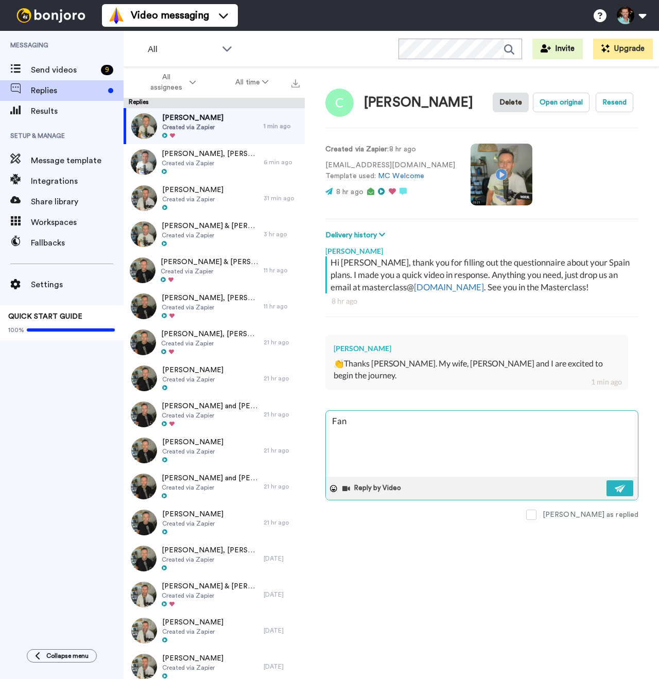
type textarea "x"
type textarea "[PERSON_NAME]"
type textarea "x"
type textarea "Fanta"
type textarea "x"
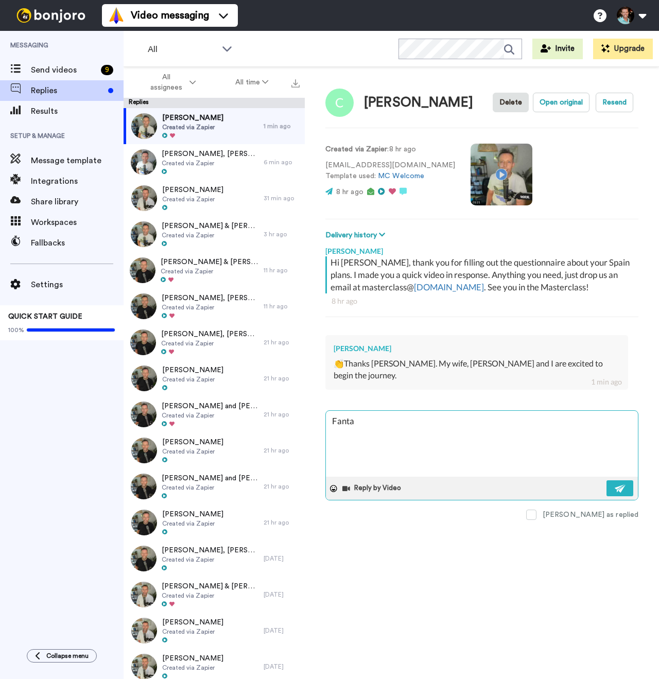
type textarea "Fantas"
type textarea "x"
type textarea "Fantasti"
type textarea "x"
type textarea "Fantastic:"
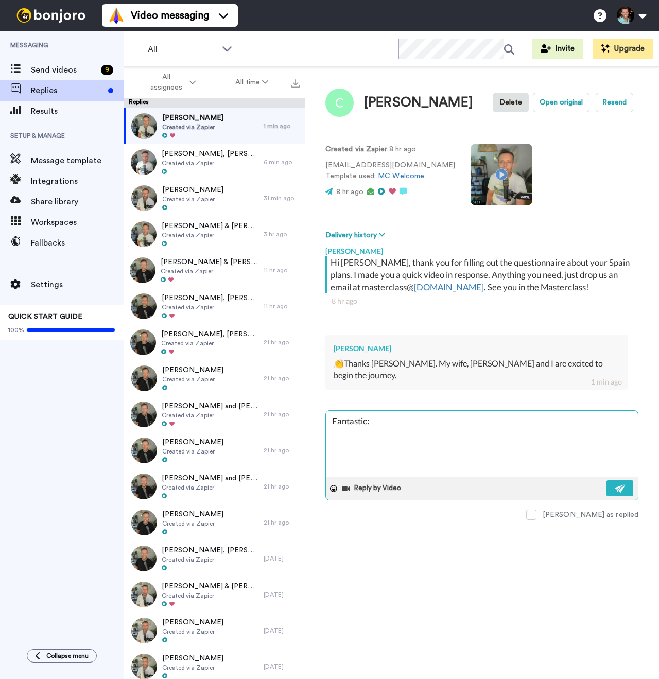
type textarea "x"
type textarea "Fantastic:"
type textarea "x"
type textarea "Fantastic: )"
type textarea "x"
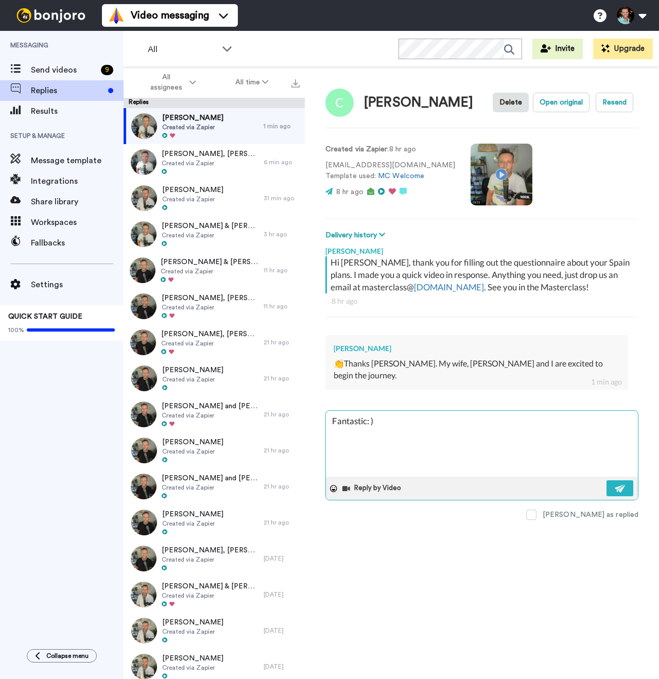
type textarea "Fantastic:"
type textarea "x"
type textarea "Fantastic:"
type textarea "x"
type textarea "Fantastic"
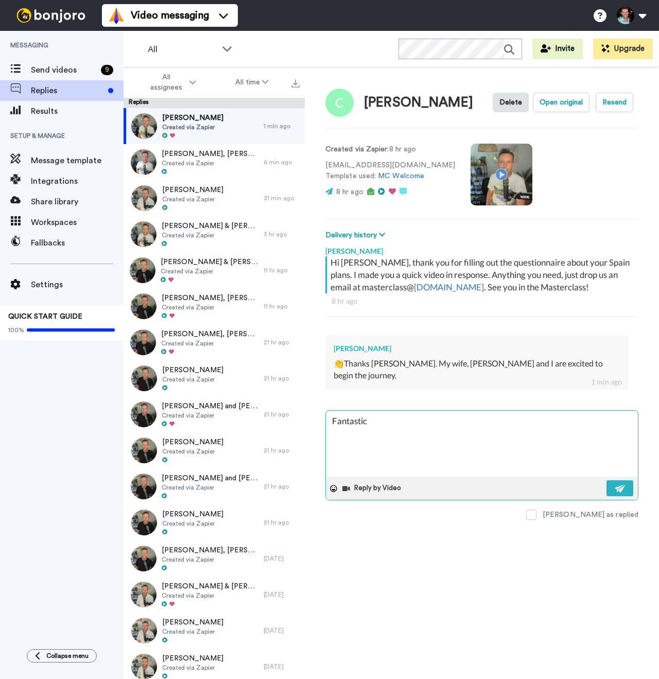
type textarea "x"
type textarea "Fantastic!"
type textarea "x"
type textarea "Fantastic!"
type textarea "x"
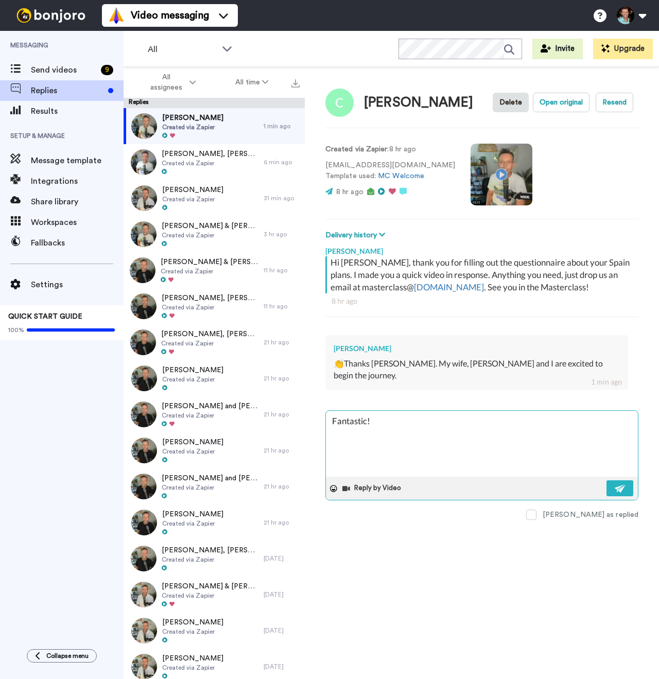
type textarea "Fantastic! :"
type textarea "x"
type textarea "Fantastic! :)"
type textarea "x"
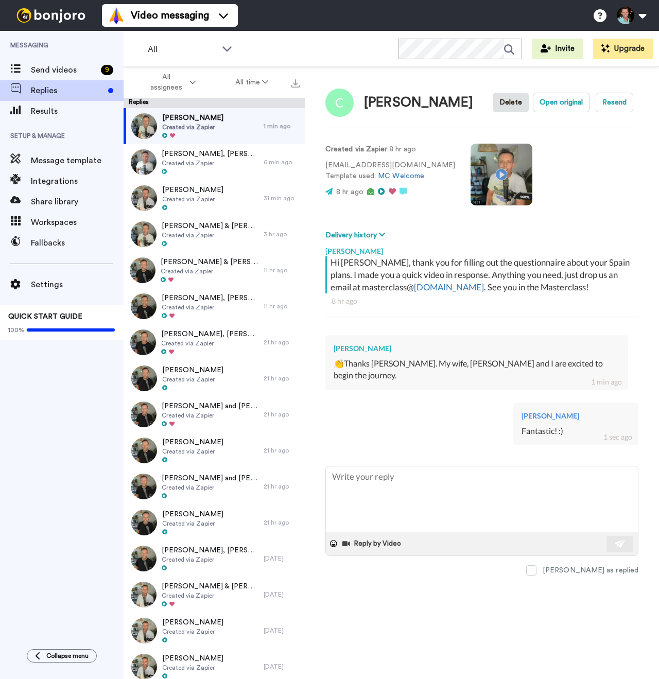
type textarea "x"
